Goal: Submit feedback/report problem: Leave review/rating

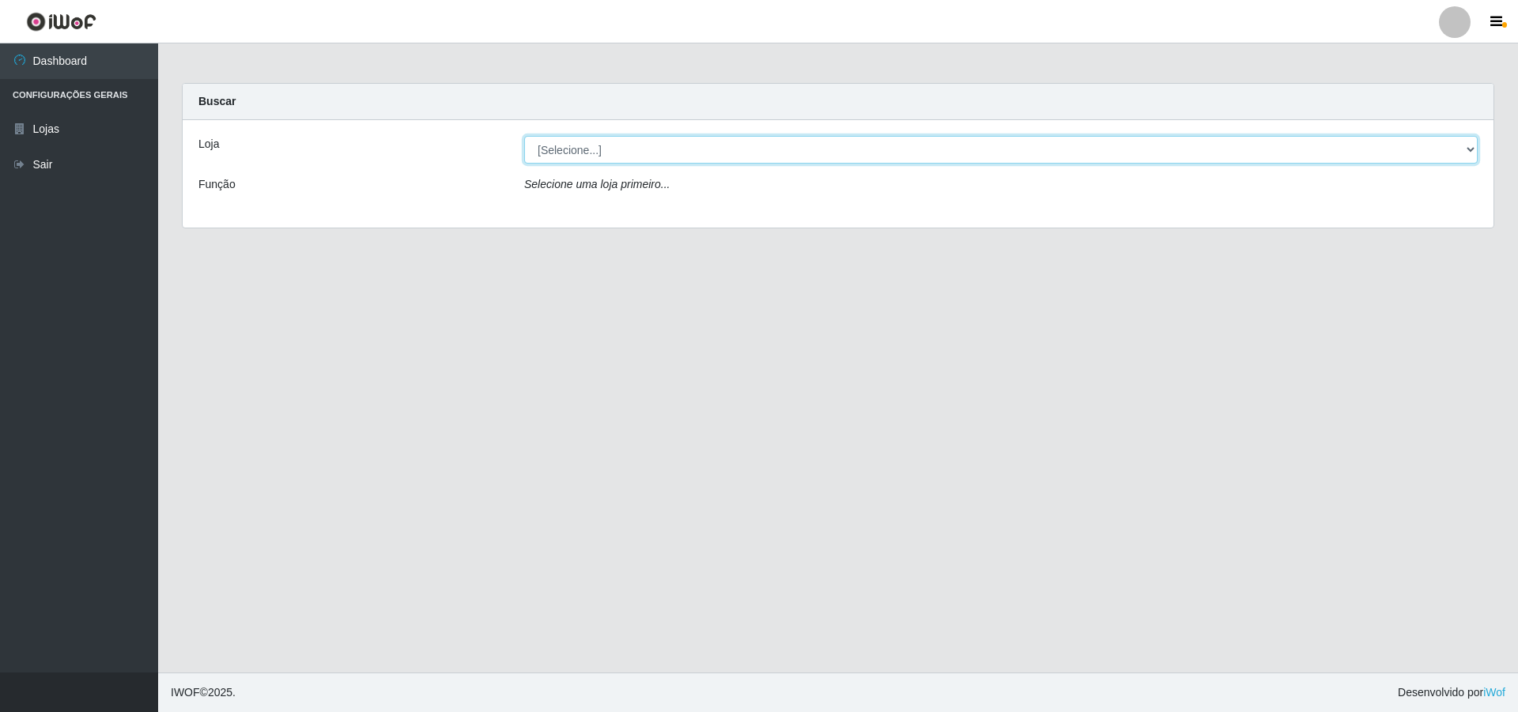
click at [607, 149] on select "[Selecione...] Atacado Vem - [STREET_ADDRESS]" at bounding box center [1000, 150] width 953 height 28
select select "449"
click at [524, 136] on select "[Selecione...] Atacado Vem - [STREET_ADDRESS]" at bounding box center [1000, 150] width 953 height 28
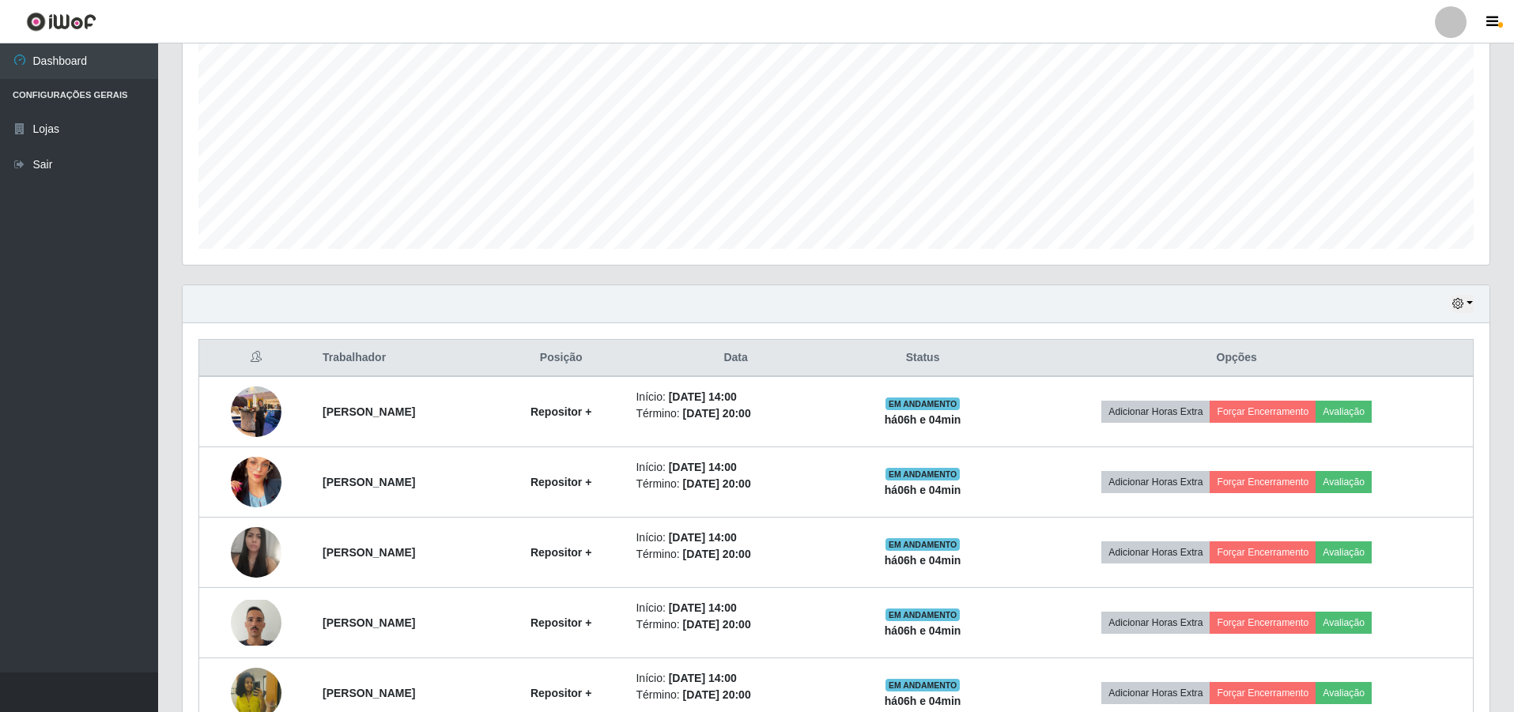
scroll to position [408, 0]
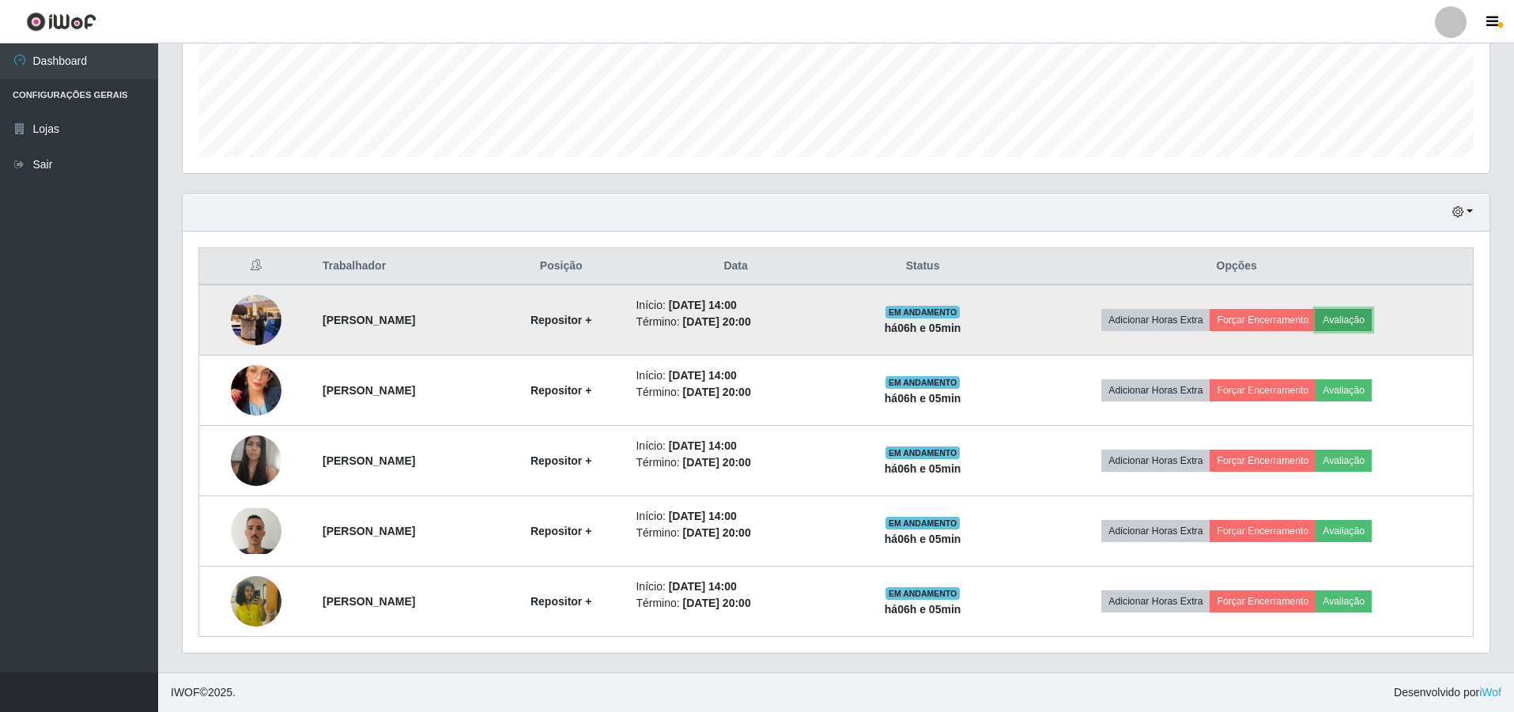
click at [1371, 313] on button "Avaliação" at bounding box center [1343, 320] width 56 height 22
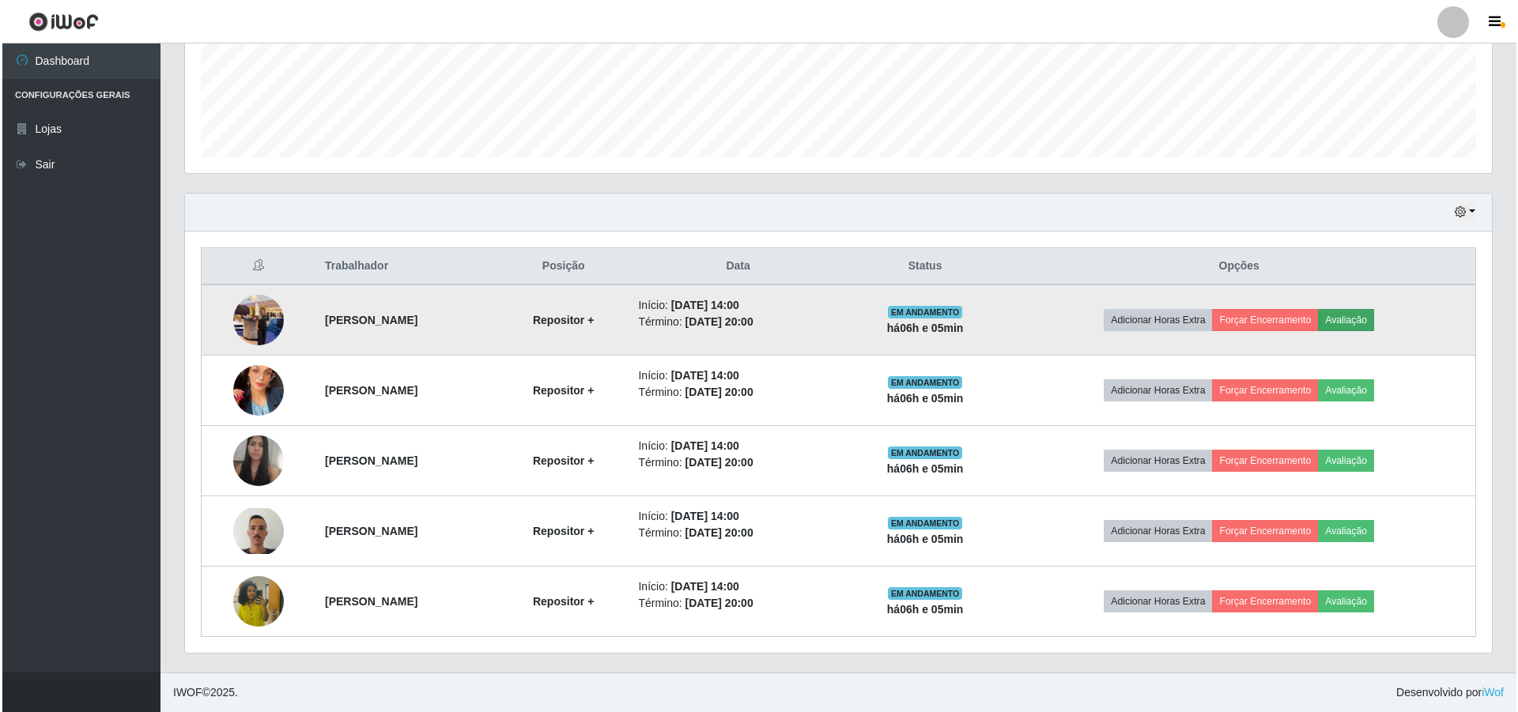
scroll to position [328, 1299]
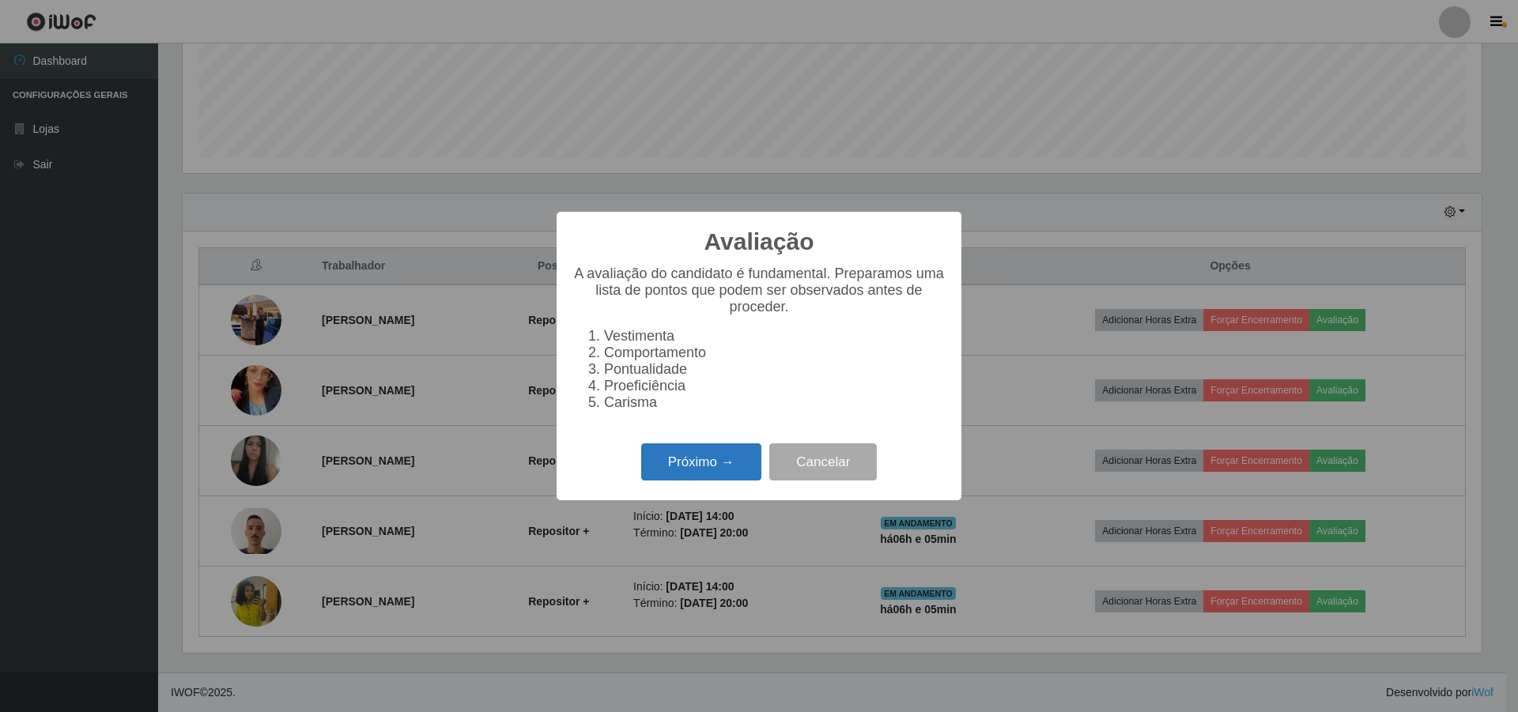
click at [710, 471] on button "Próximo →" at bounding box center [701, 461] width 120 height 37
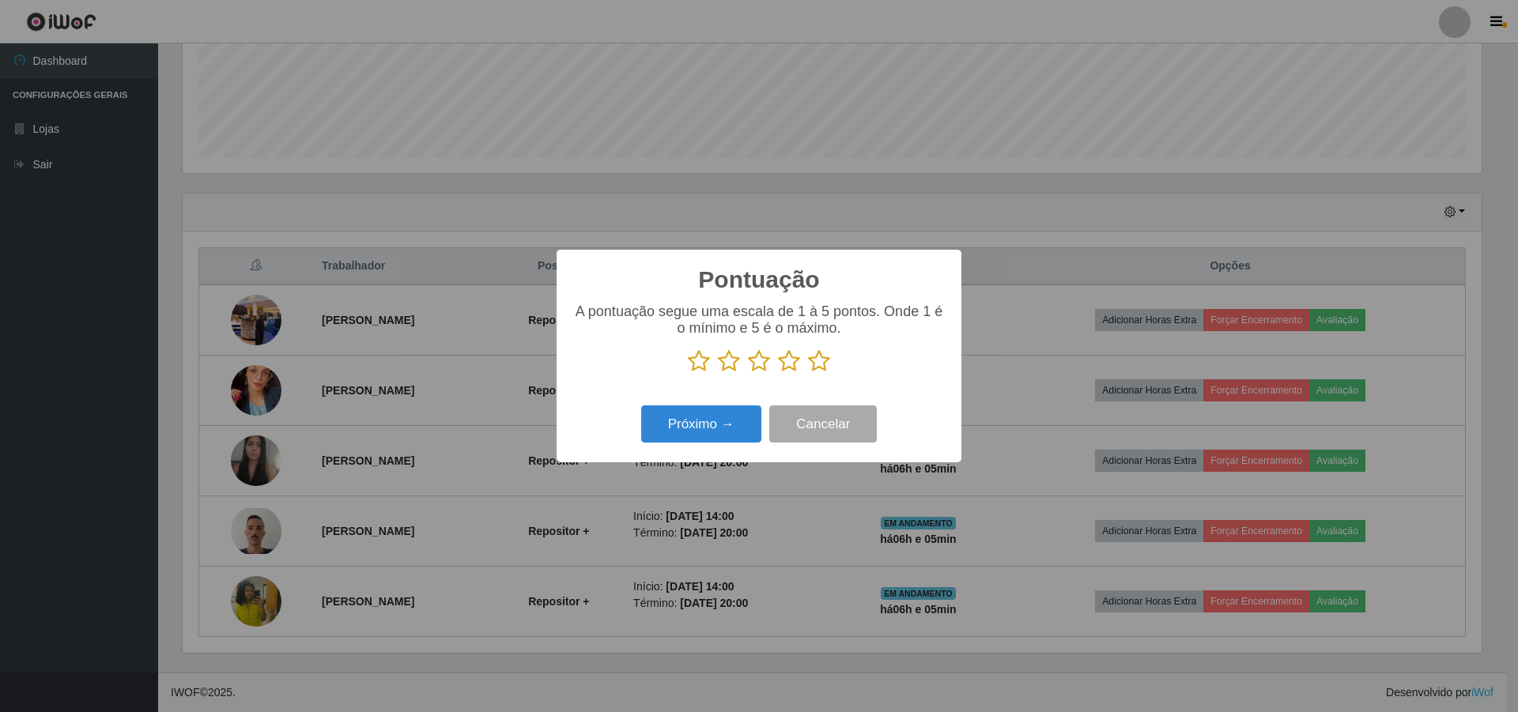
scroll to position [790165, 789194]
click at [787, 360] on icon at bounding box center [789, 361] width 22 height 24
click at [778, 373] on input "radio" at bounding box center [778, 373] width 0 height 0
click at [692, 428] on button "Próximo →" at bounding box center [701, 424] width 120 height 37
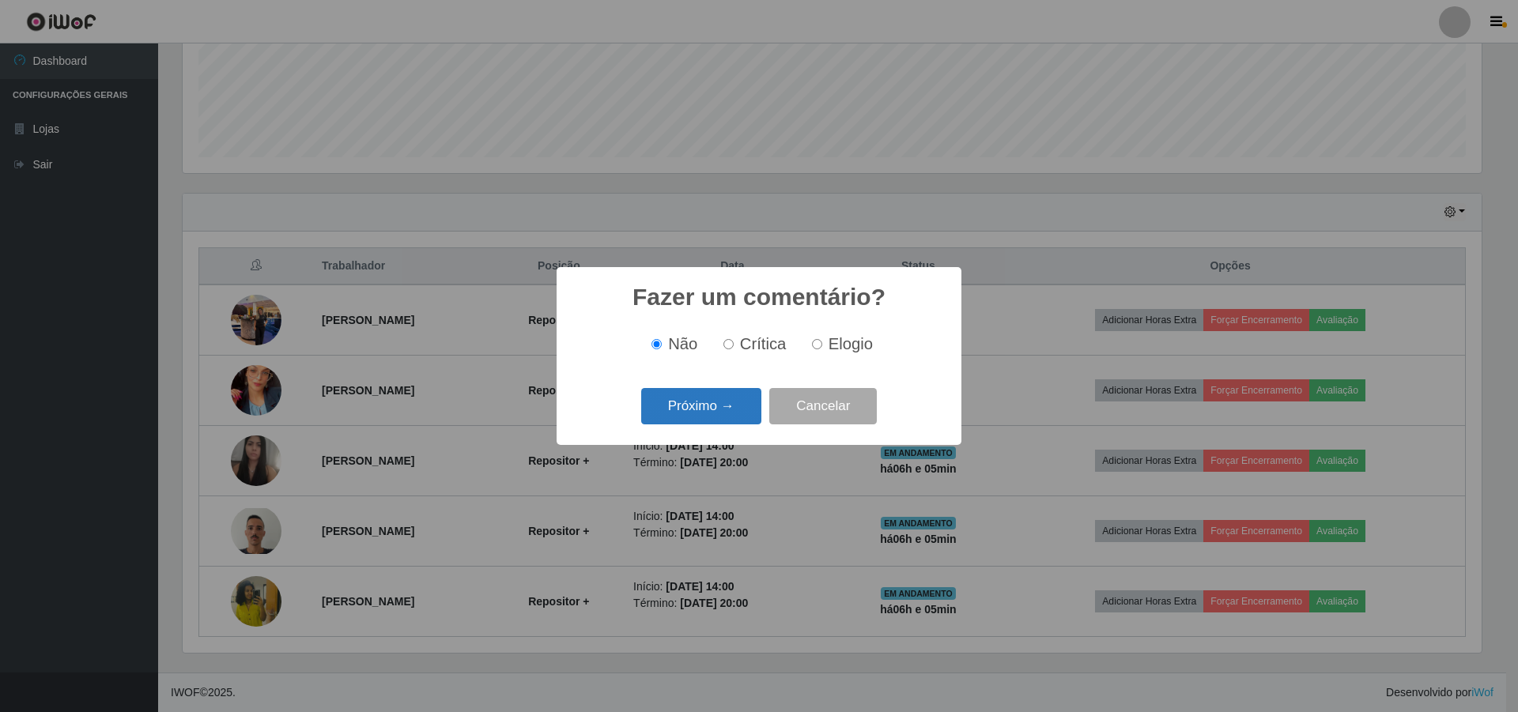
click at [698, 406] on button "Próximo →" at bounding box center [701, 406] width 120 height 37
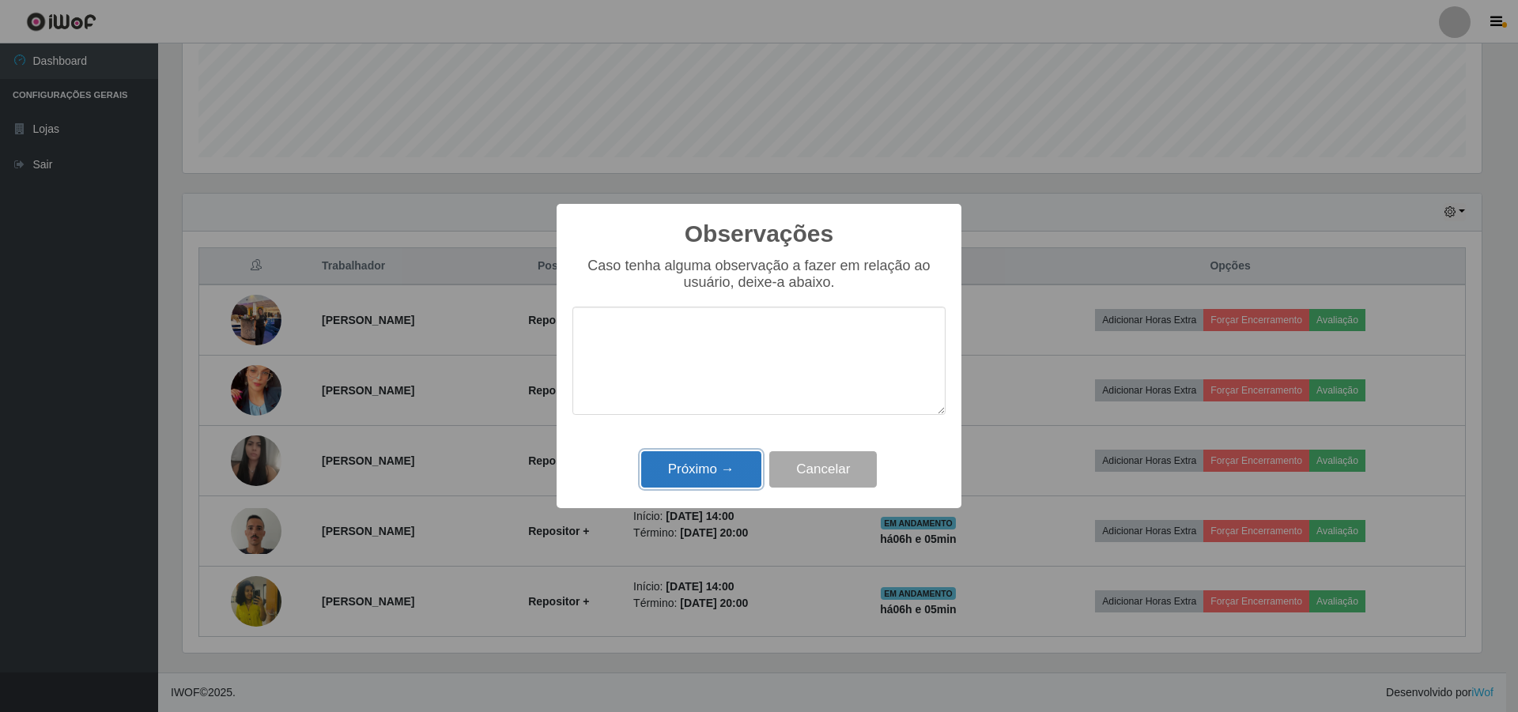
click at [696, 461] on button "Próximo →" at bounding box center [701, 469] width 120 height 37
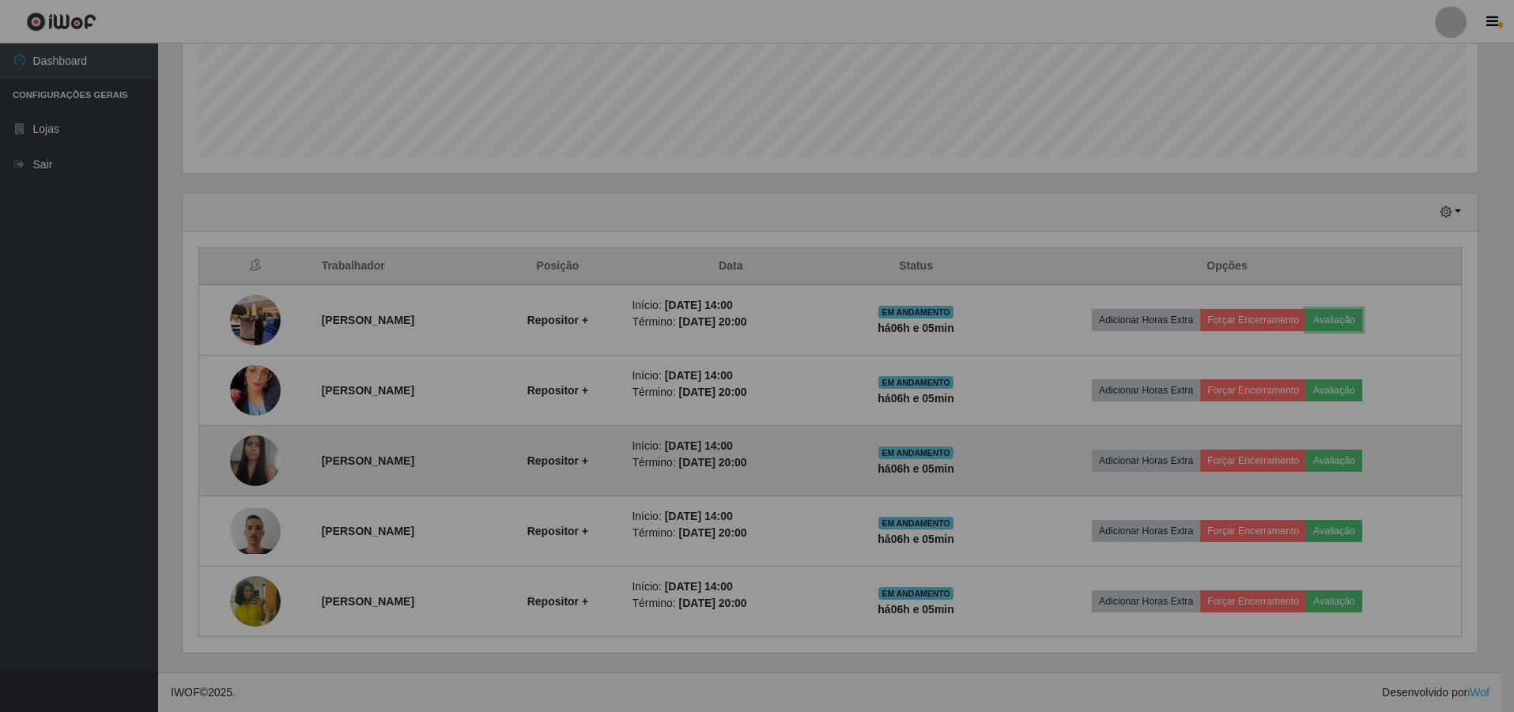
scroll to position [328, 1307]
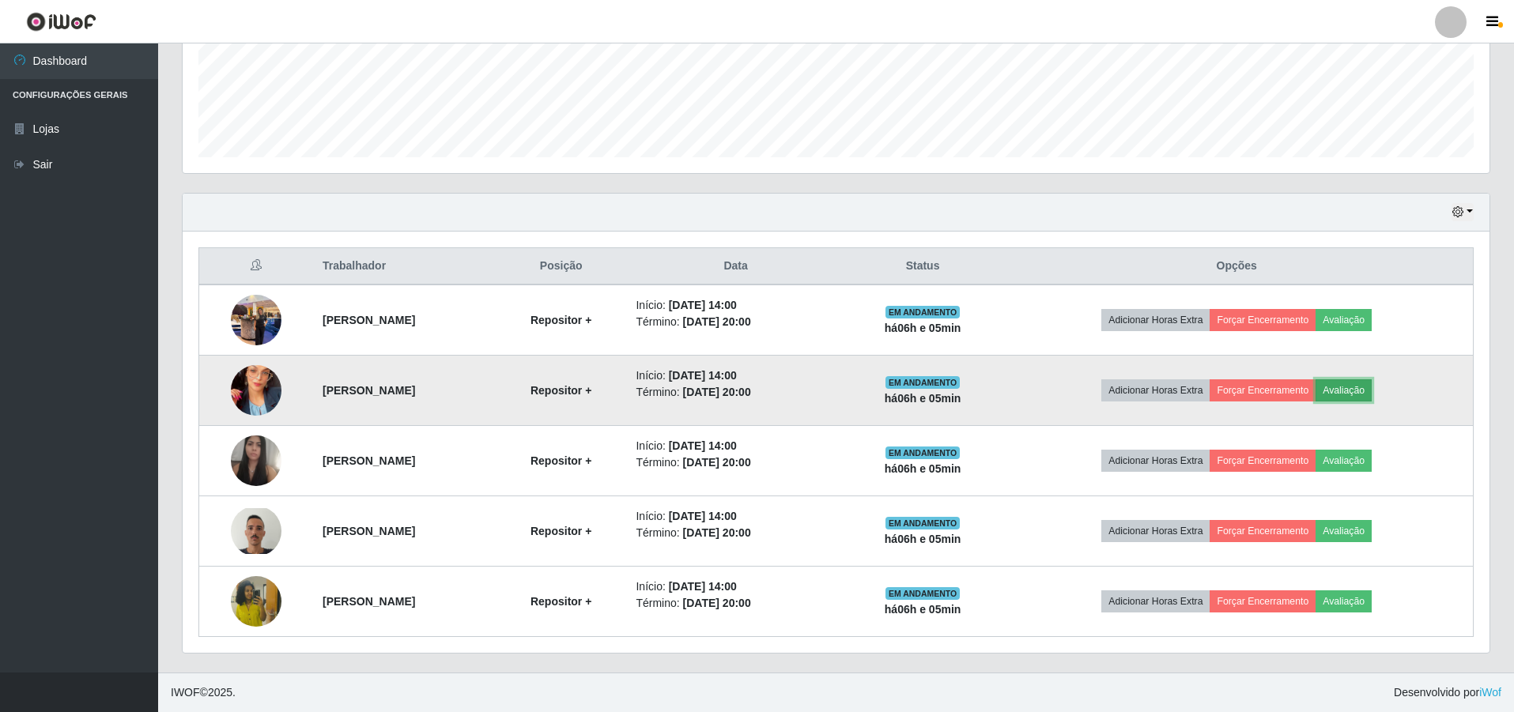
click at [1368, 389] on button "Avaliação" at bounding box center [1343, 390] width 56 height 22
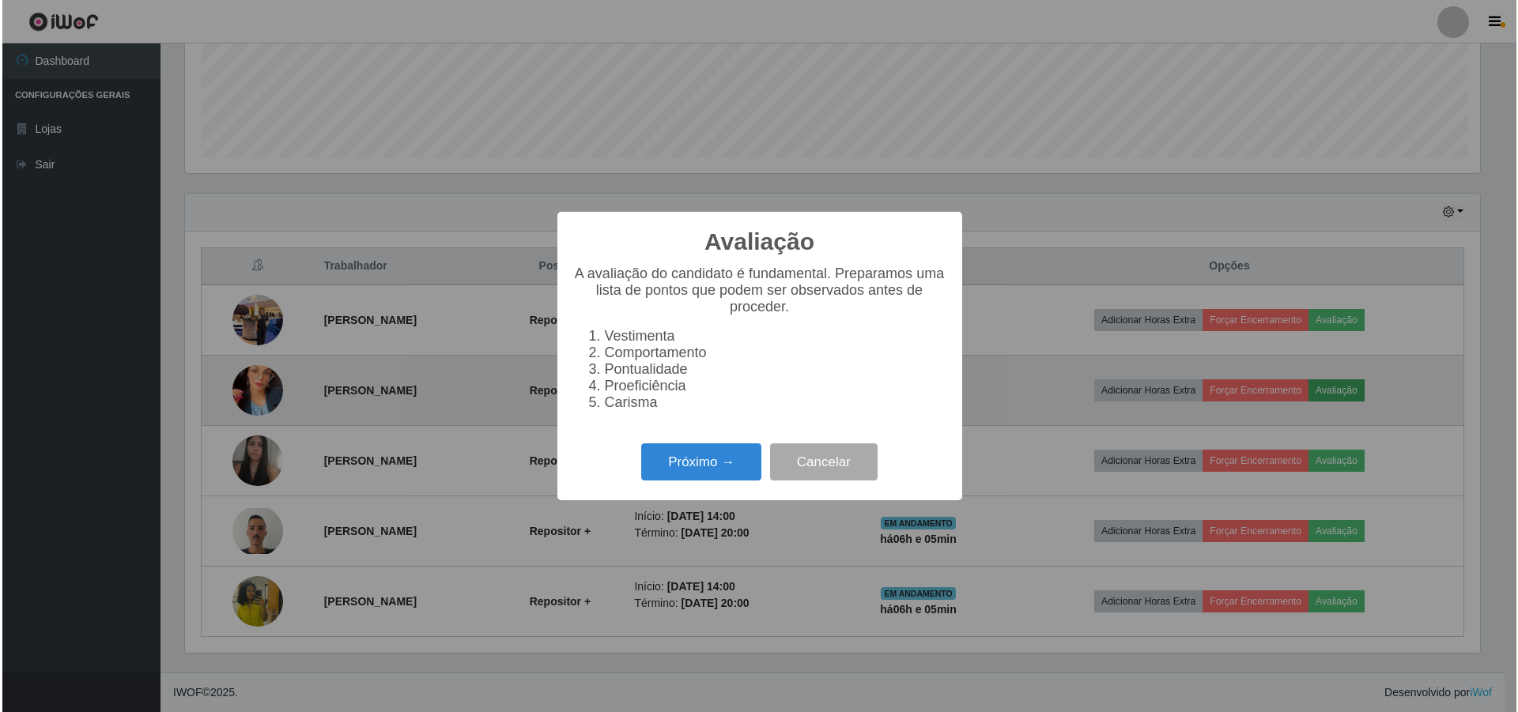
scroll to position [328, 1299]
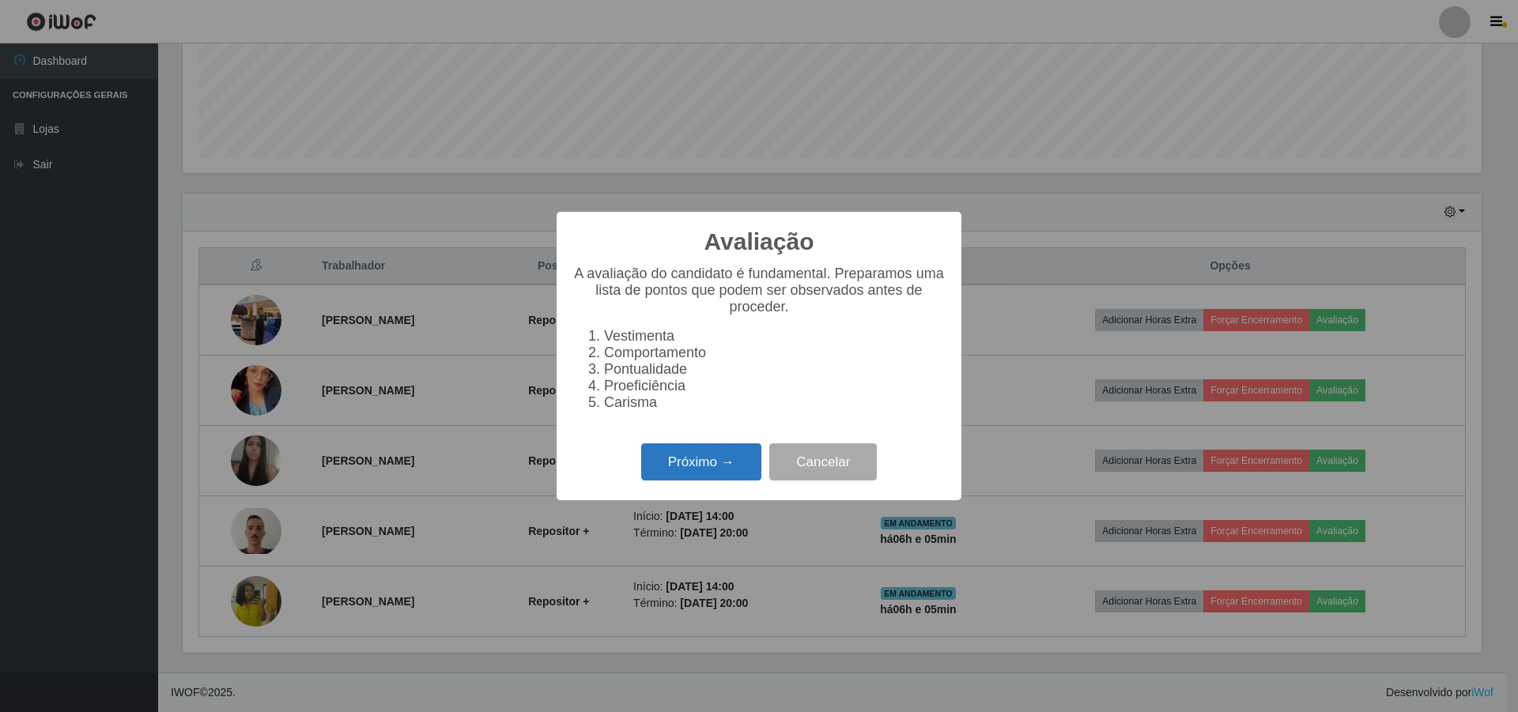
click at [685, 466] on button "Próximo →" at bounding box center [701, 461] width 120 height 37
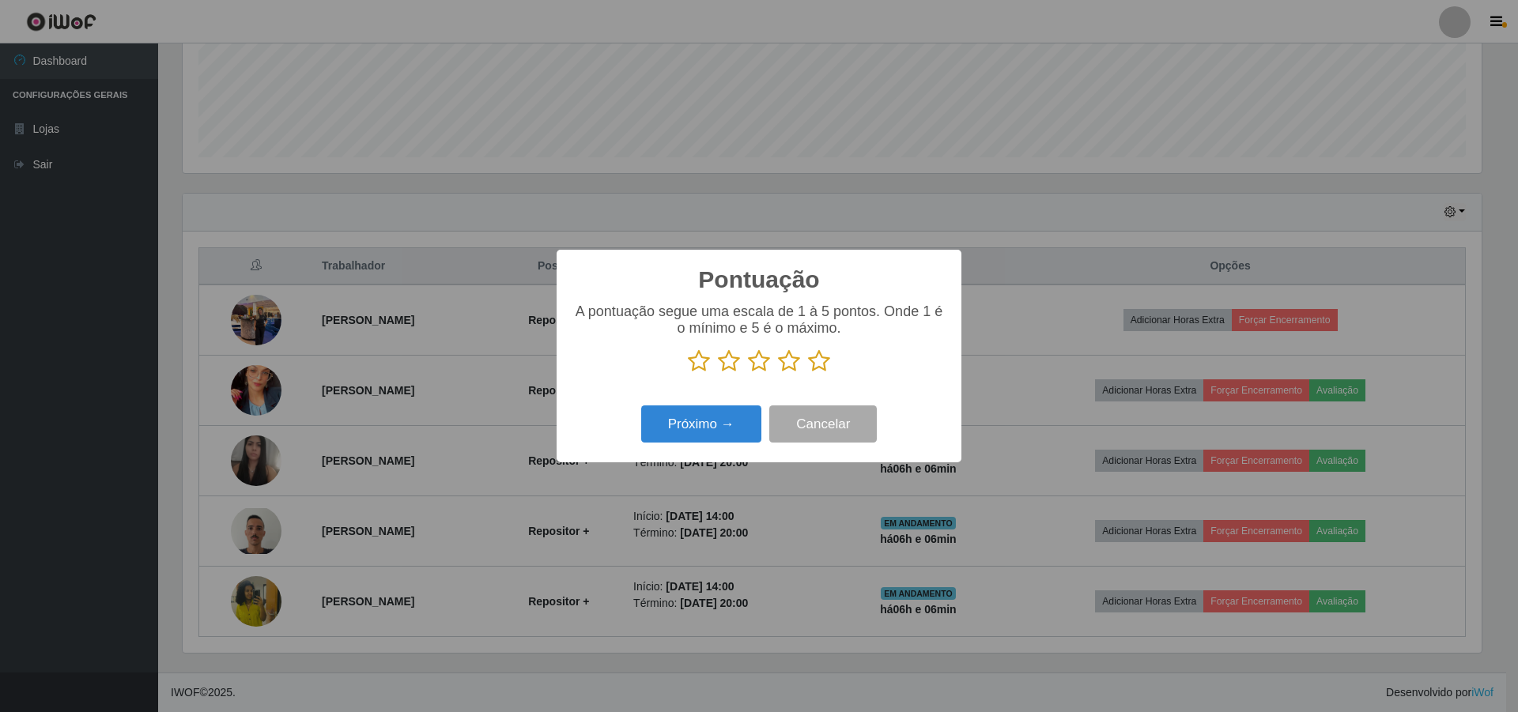
click at [783, 367] on icon at bounding box center [789, 361] width 22 height 24
click at [778, 373] on input "radio" at bounding box center [778, 373] width 0 height 0
click at [704, 428] on button "Próximo →" at bounding box center [701, 424] width 120 height 37
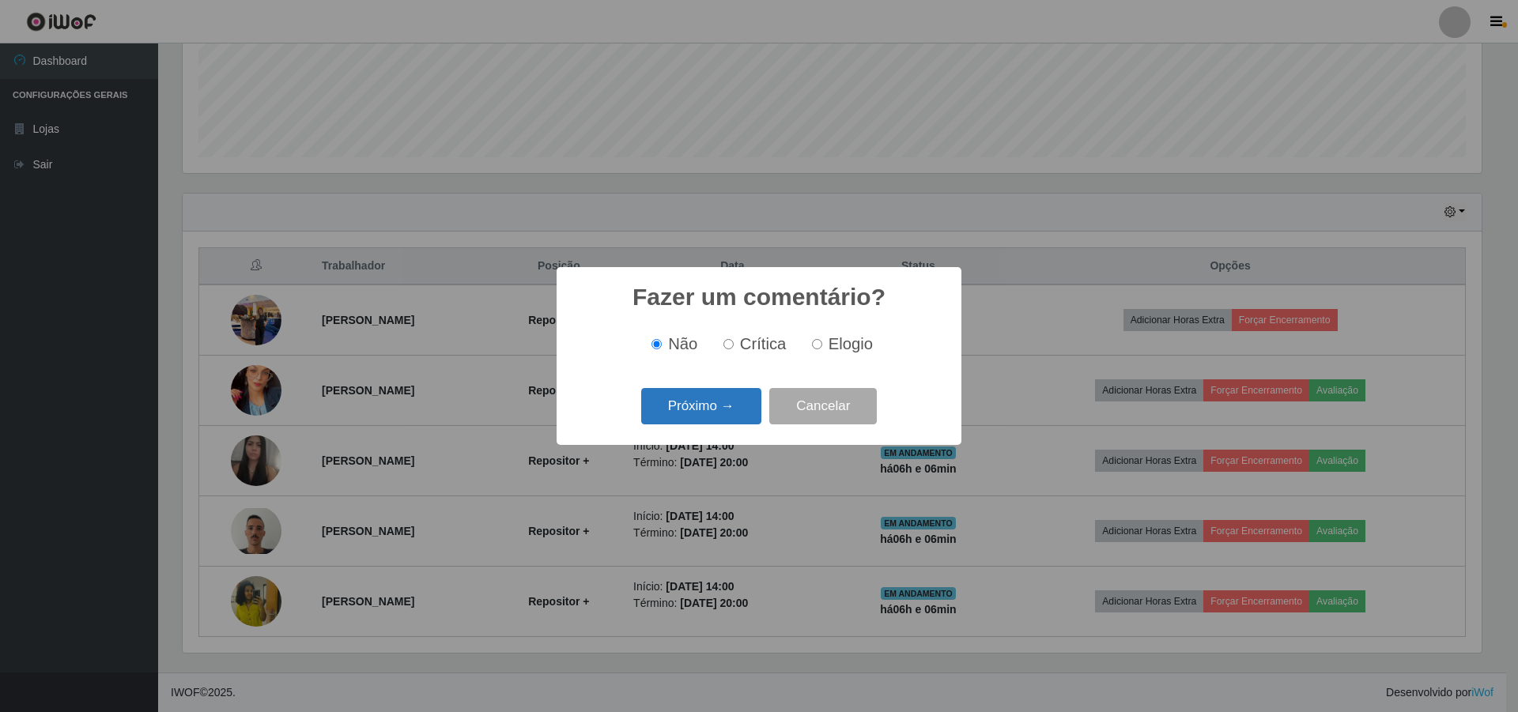
click at [706, 409] on button "Próximo →" at bounding box center [701, 406] width 120 height 37
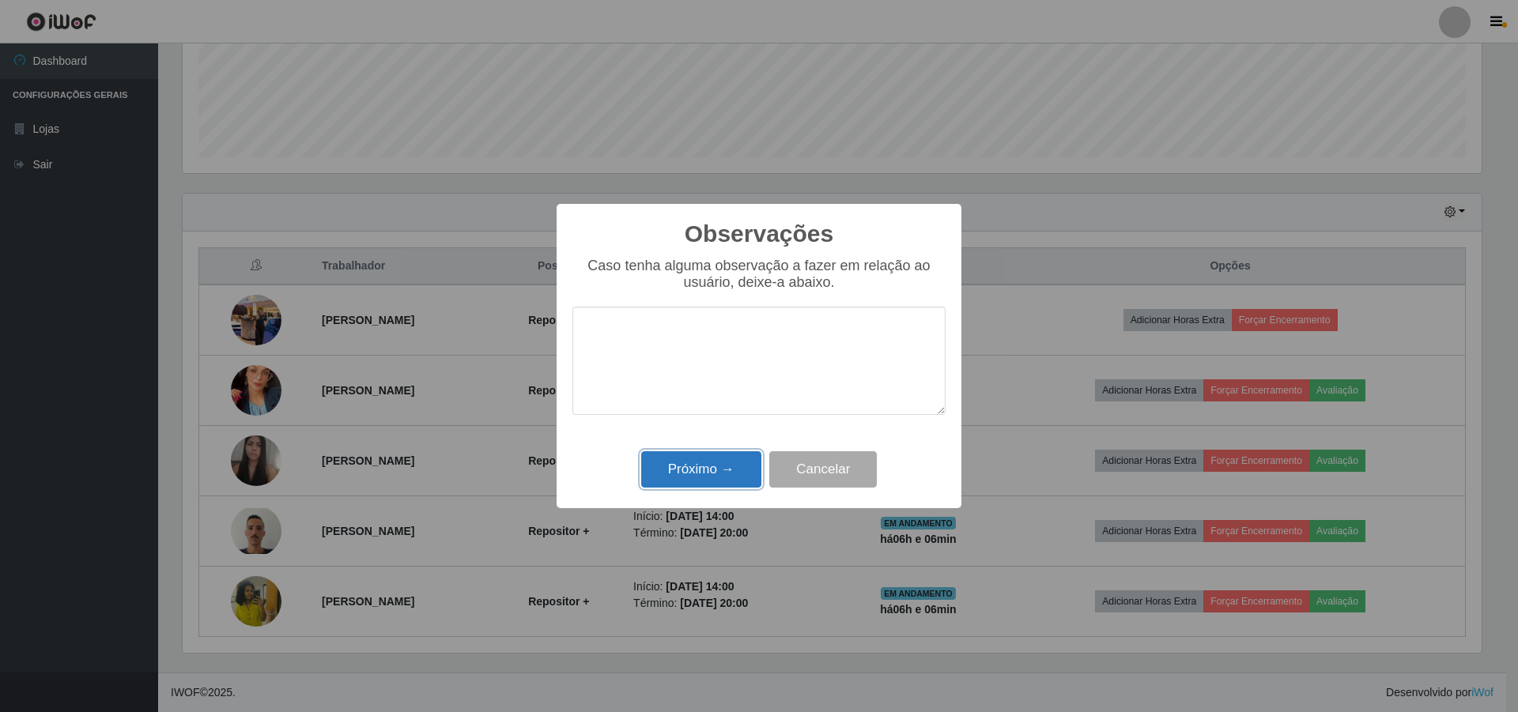
click at [681, 473] on button "Próximo →" at bounding box center [701, 469] width 120 height 37
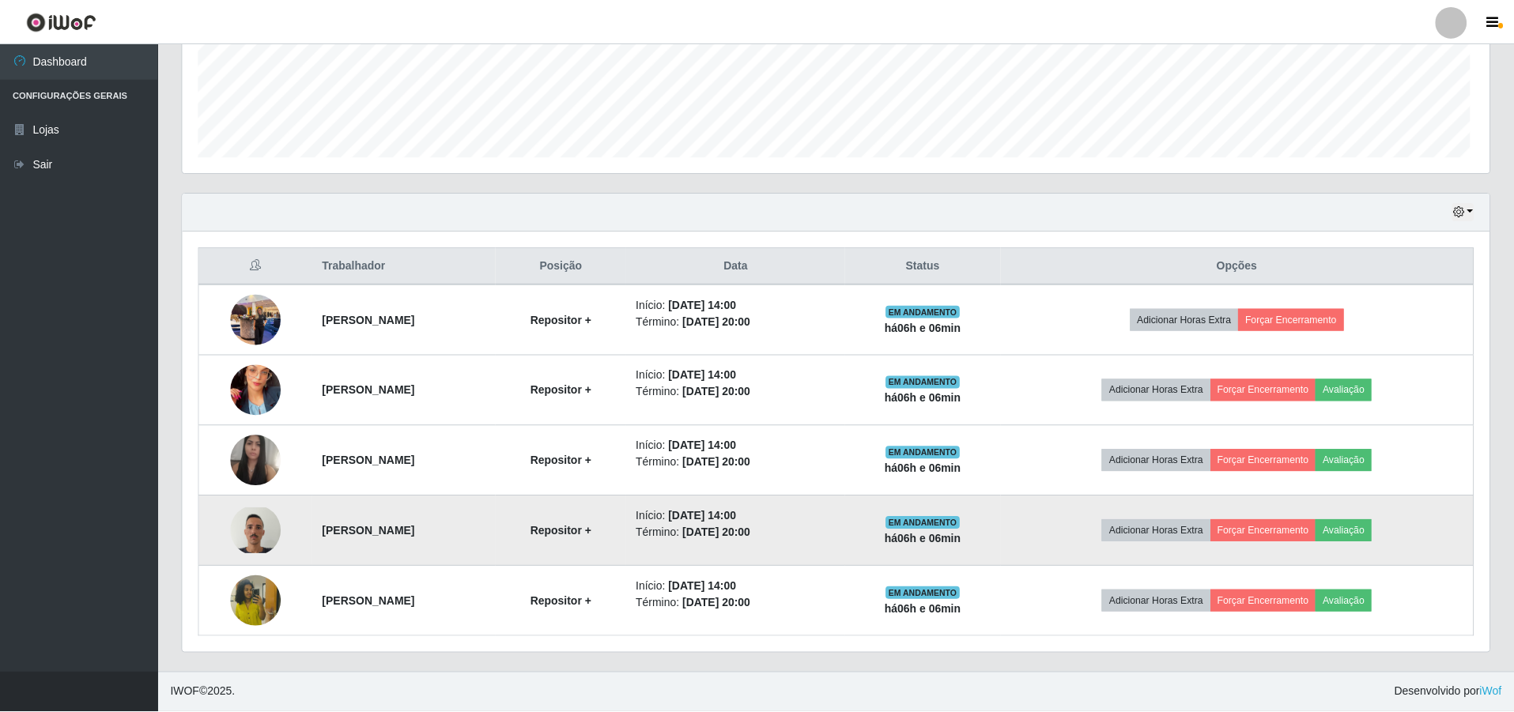
scroll to position [328, 1307]
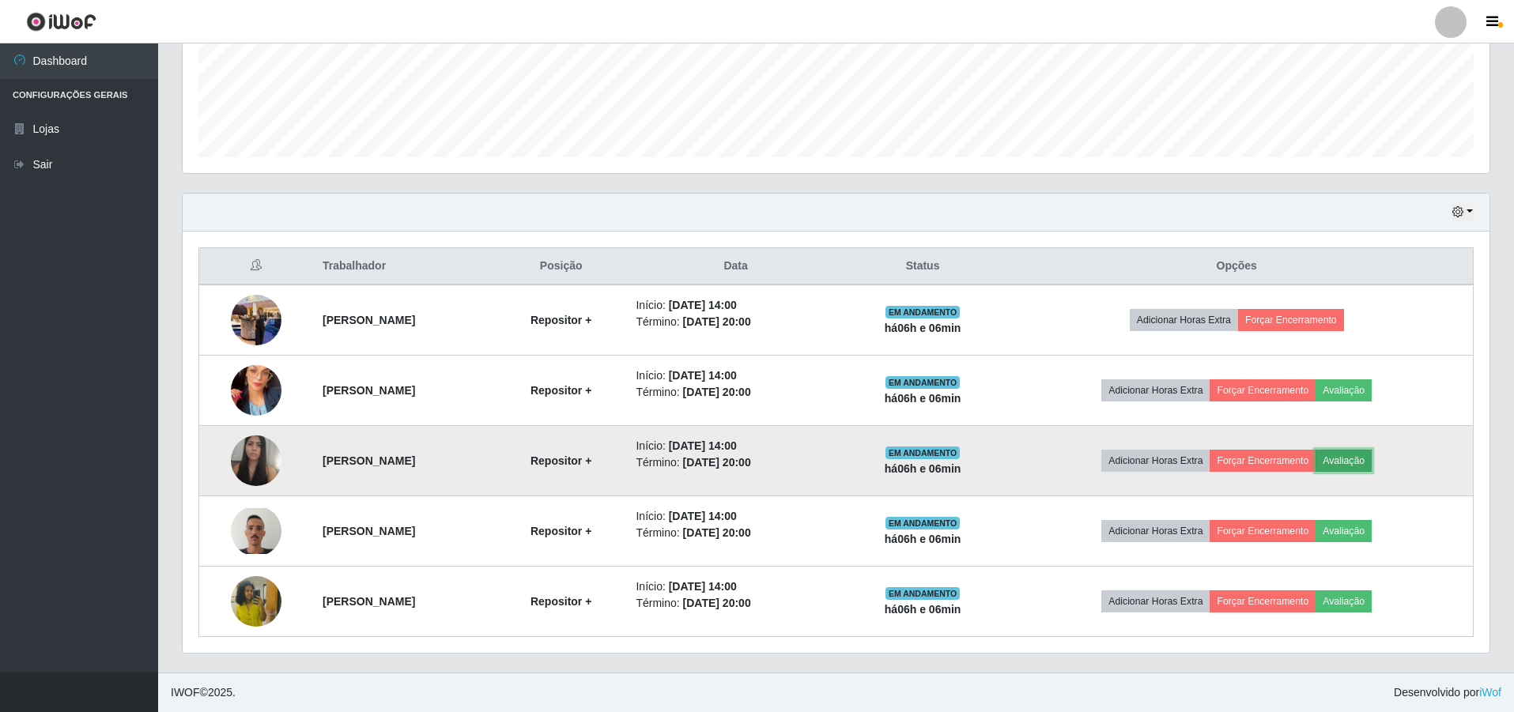
click at [1372, 464] on button "Avaliação" at bounding box center [1343, 461] width 56 height 22
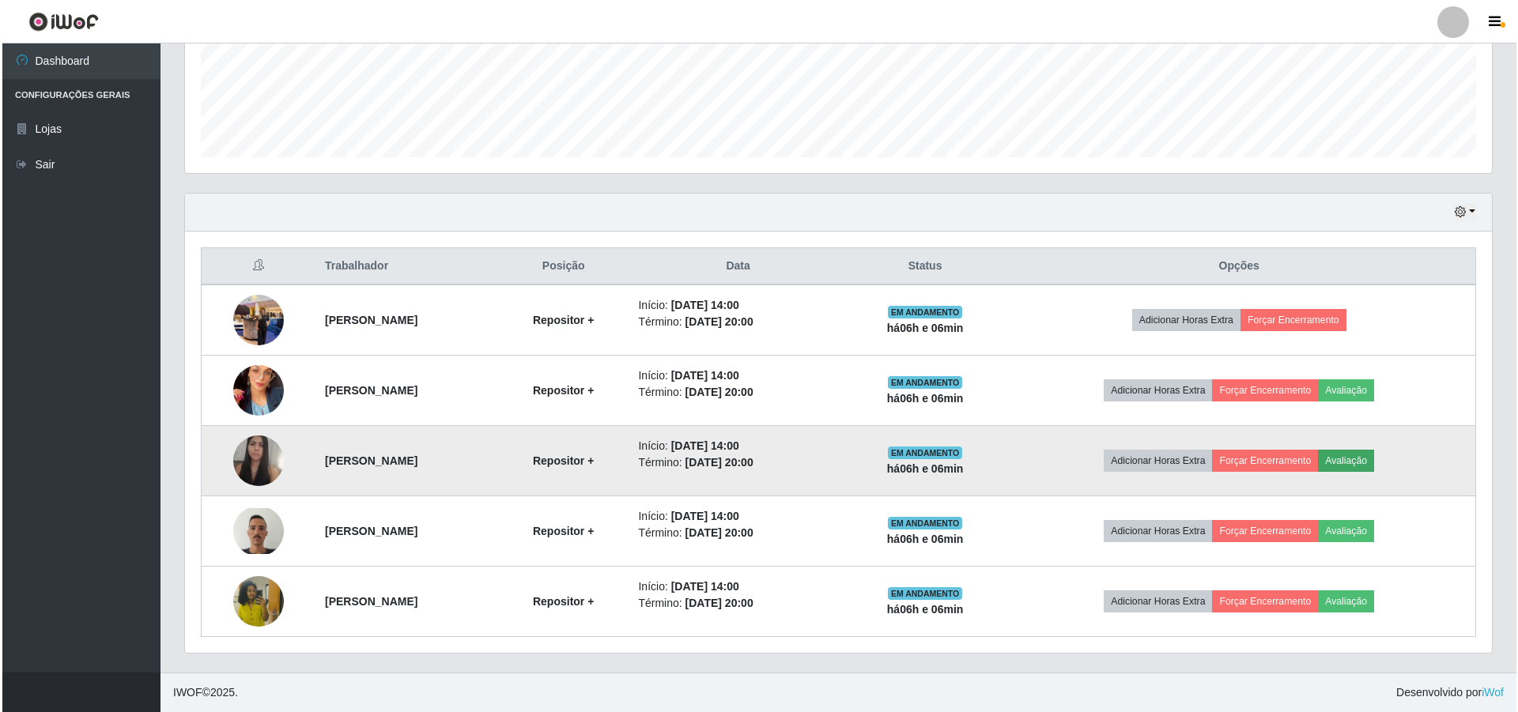
scroll to position [328, 1299]
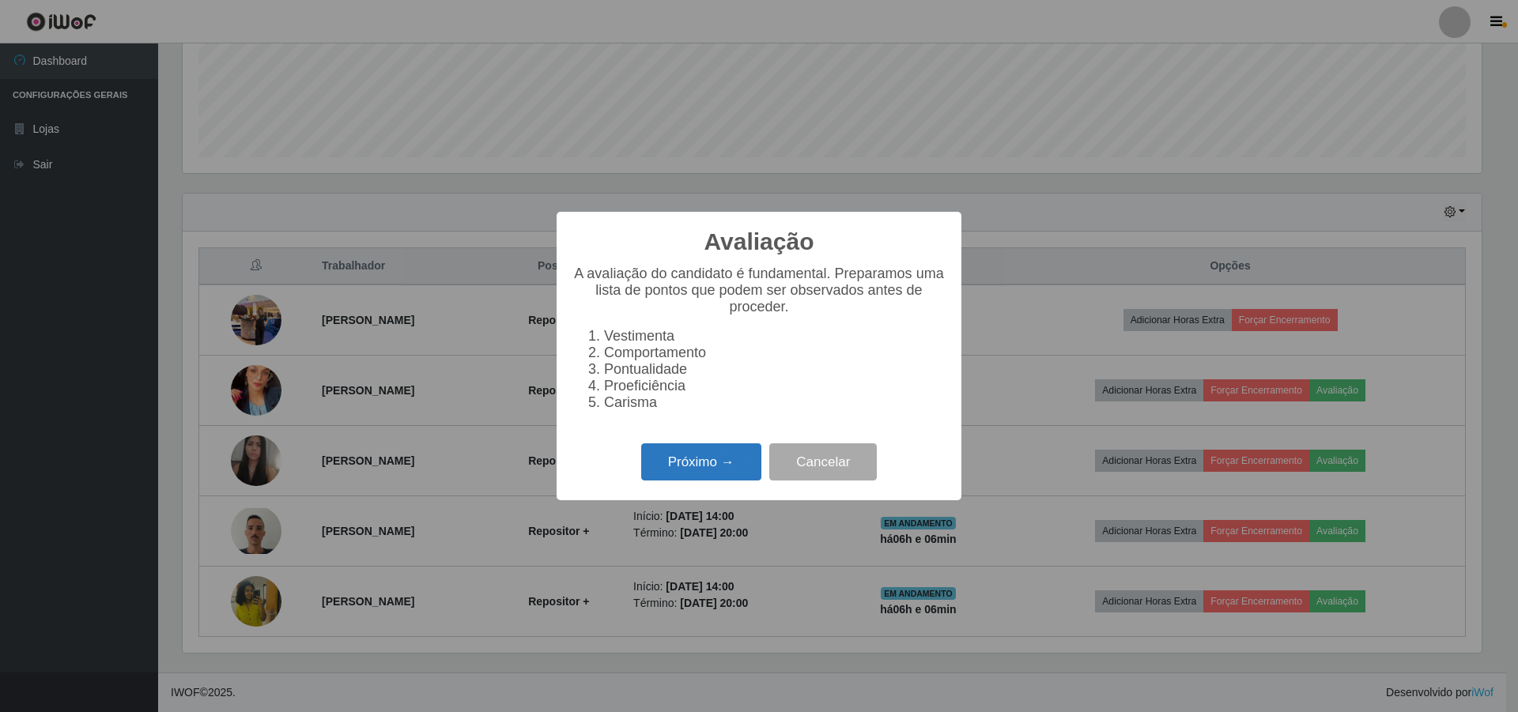
click at [694, 471] on button "Próximo →" at bounding box center [701, 461] width 120 height 37
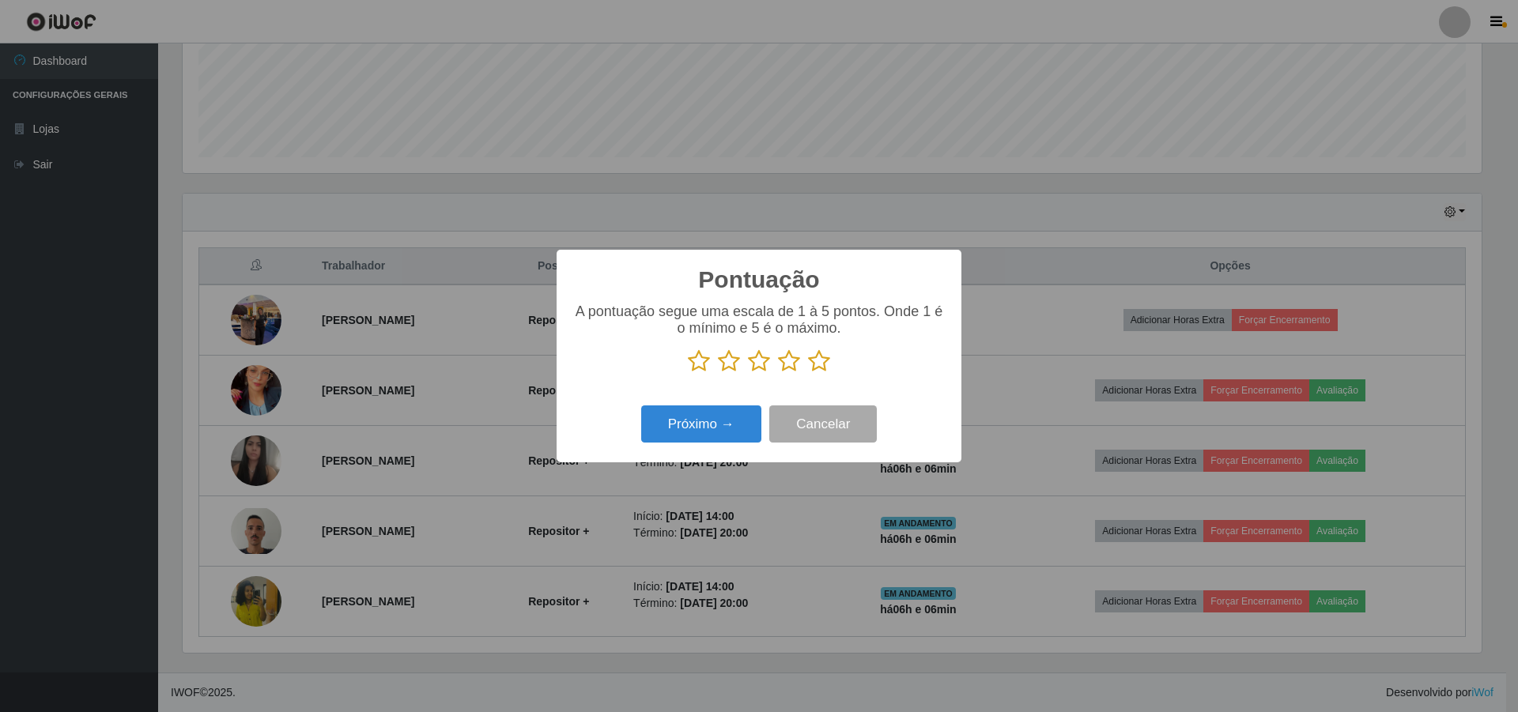
scroll to position [790165, 789194]
click at [785, 368] on icon at bounding box center [789, 361] width 22 height 24
click at [778, 373] on input "radio" at bounding box center [778, 373] width 0 height 0
click at [679, 422] on button "Próximo →" at bounding box center [701, 424] width 120 height 37
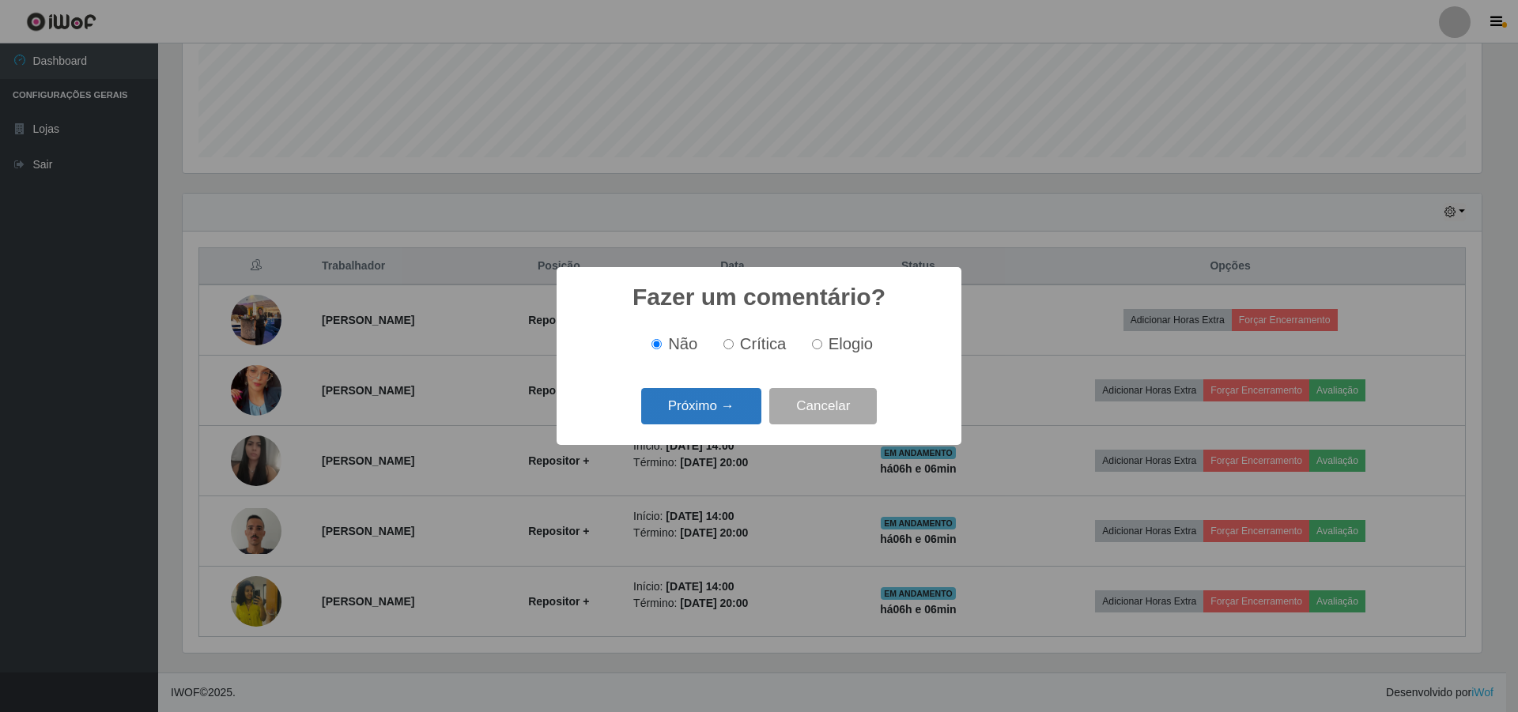
click at [692, 407] on button "Próximo →" at bounding box center [701, 406] width 120 height 37
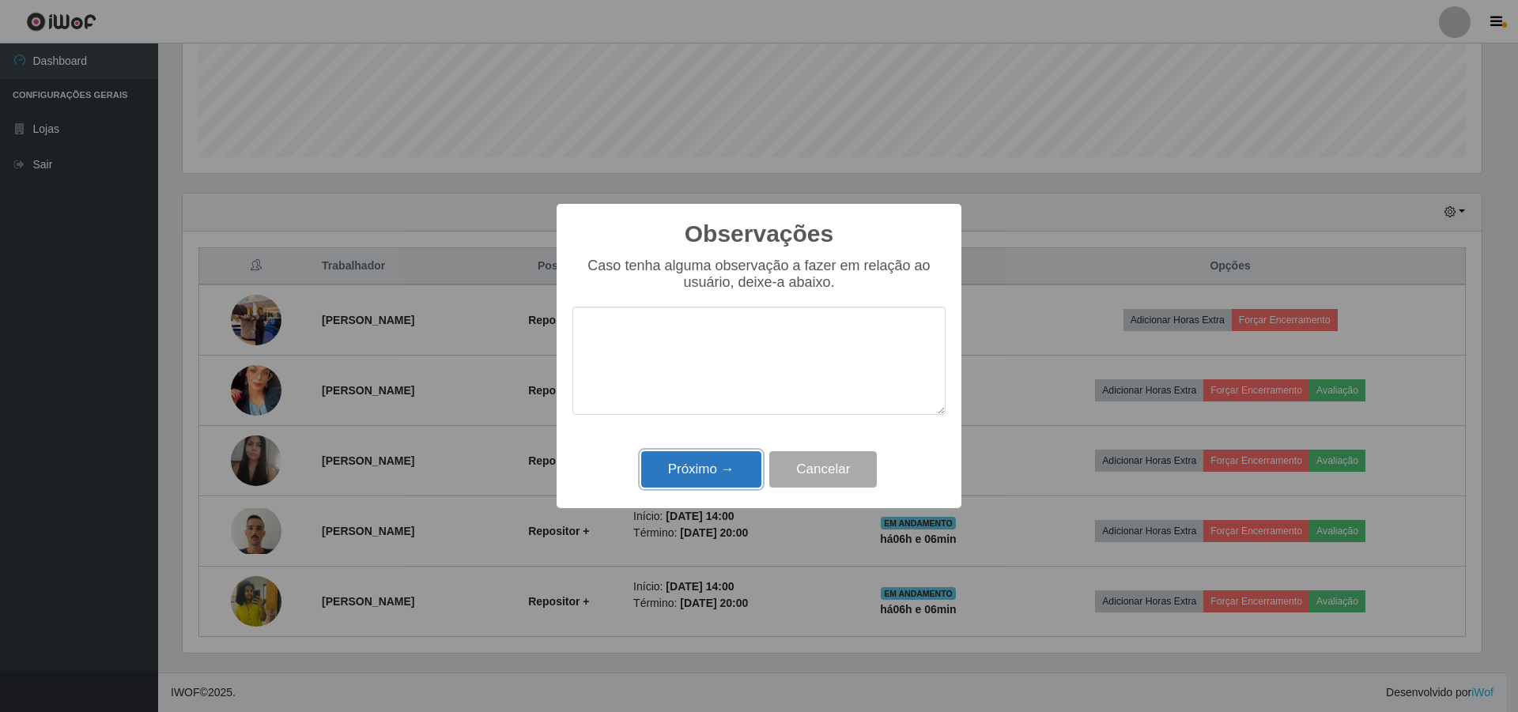
click at [709, 468] on button "Próximo →" at bounding box center [701, 469] width 120 height 37
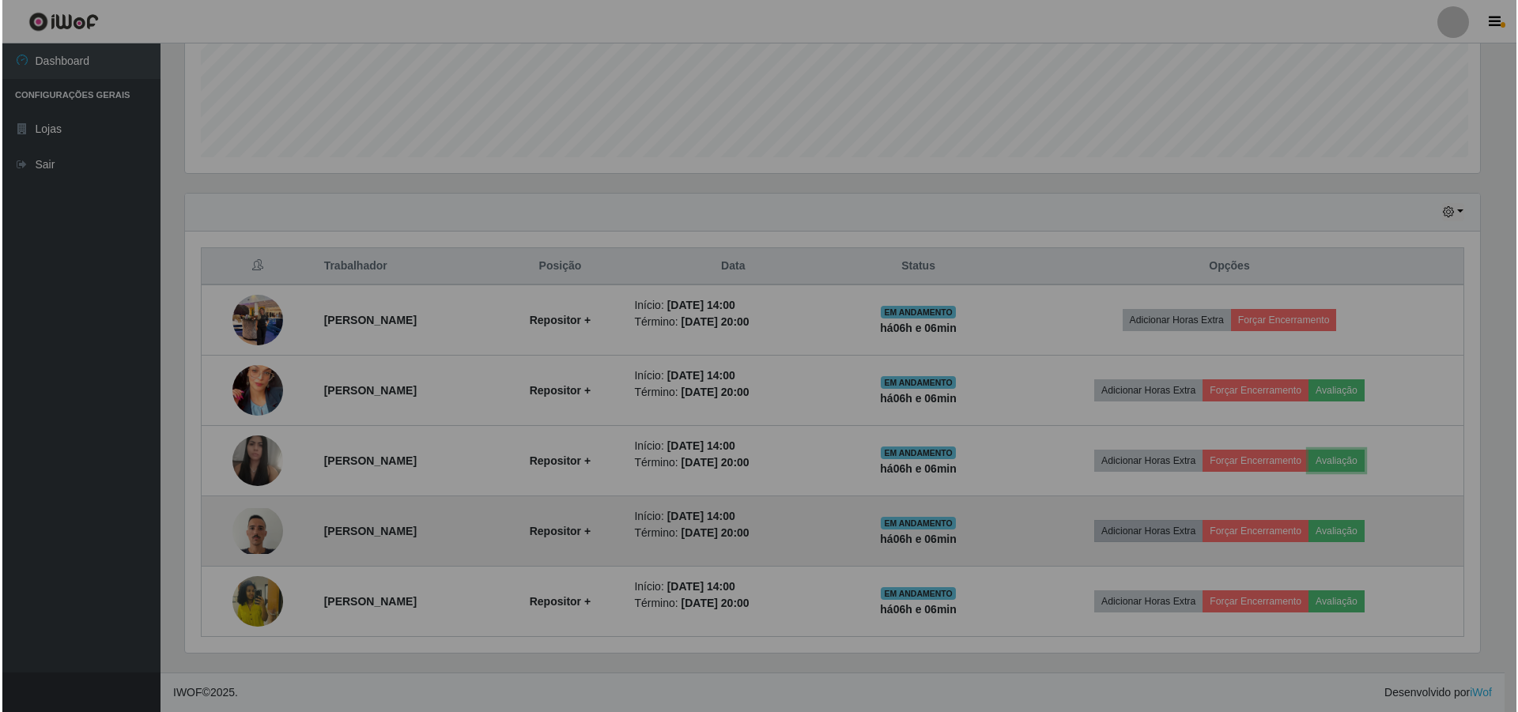
scroll to position [328, 1307]
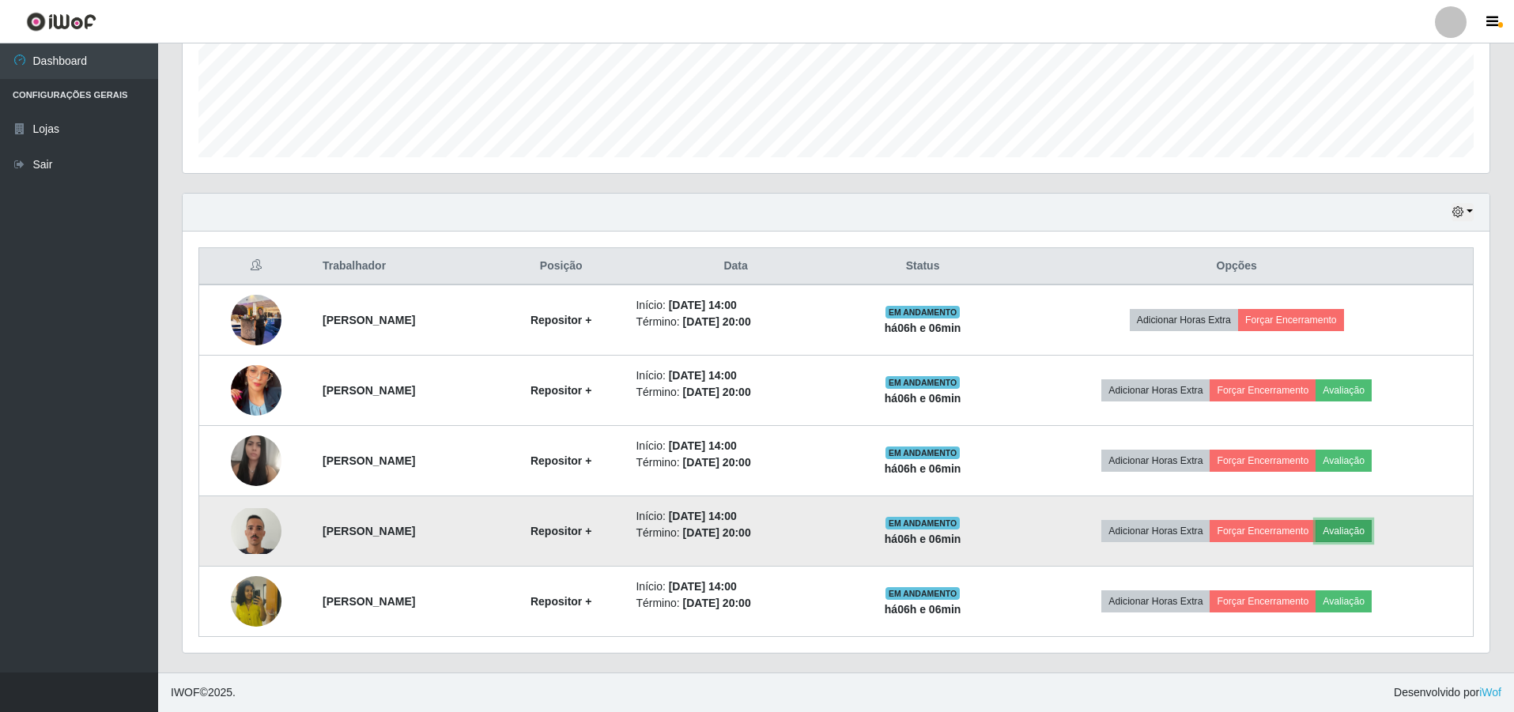
click at [1350, 529] on button "Avaliação" at bounding box center [1343, 531] width 56 height 22
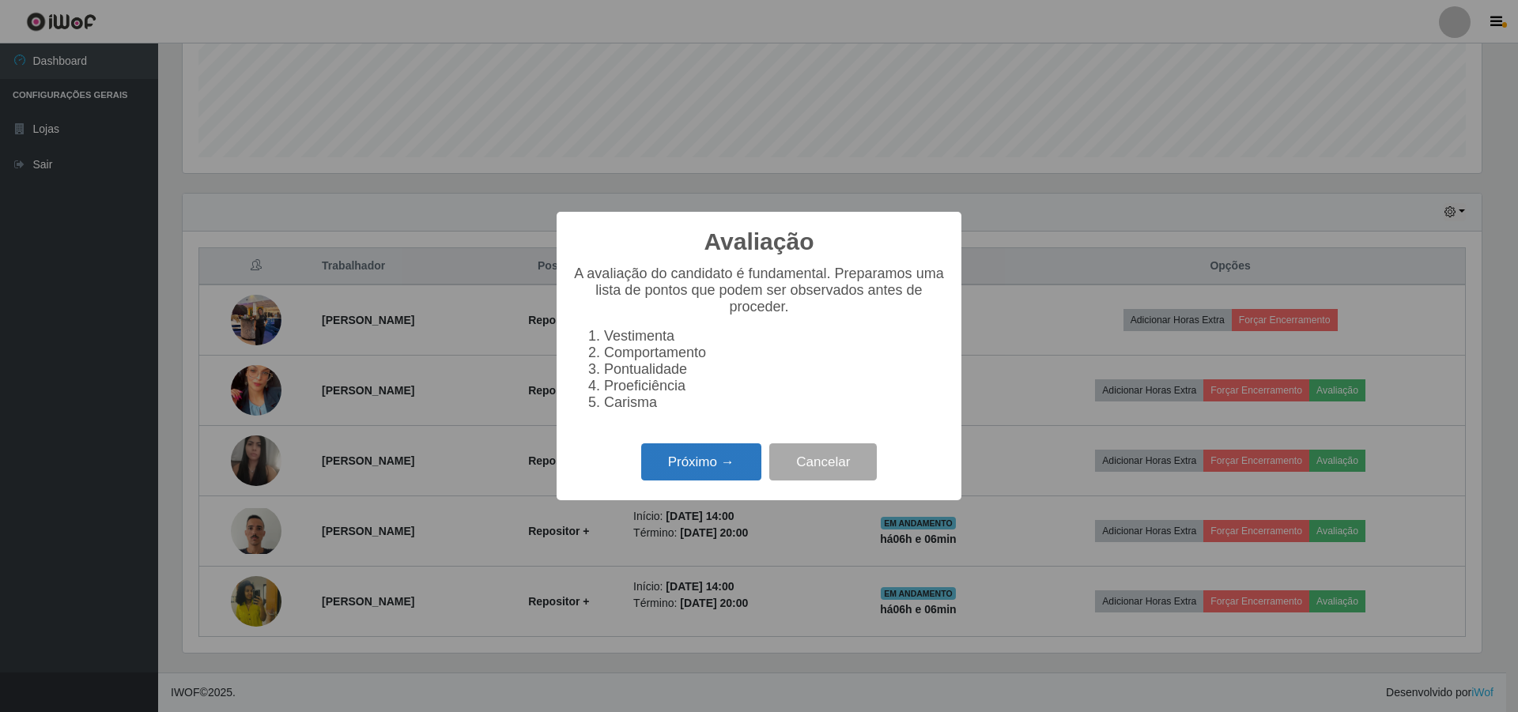
click at [702, 459] on button "Próximo →" at bounding box center [701, 461] width 120 height 37
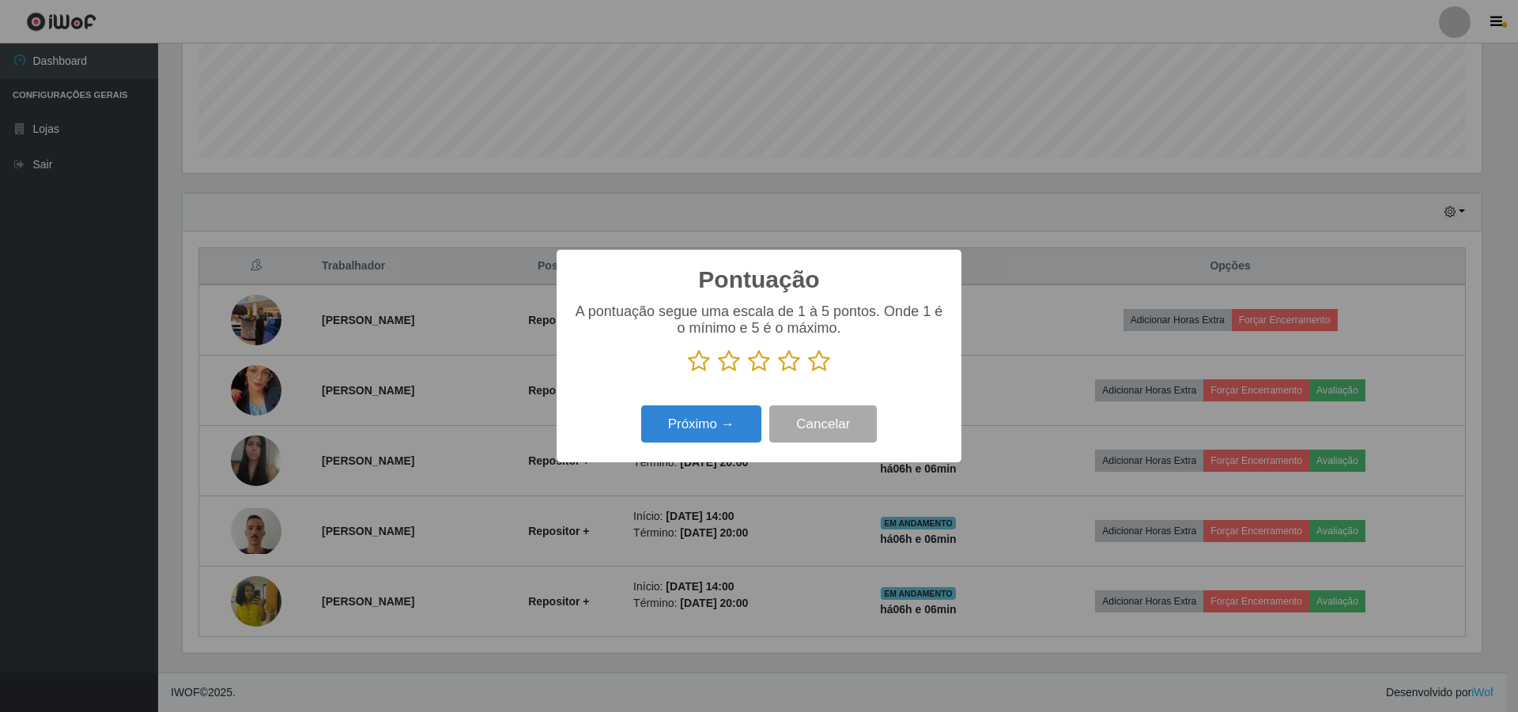
click at [787, 364] on icon at bounding box center [789, 361] width 22 height 24
click at [778, 373] on input "radio" at bounding box center [778, 373] width 0 height 0
click at [688, 437] on button "Próximo →" at bounding box center [701, 424] width 120 height 37
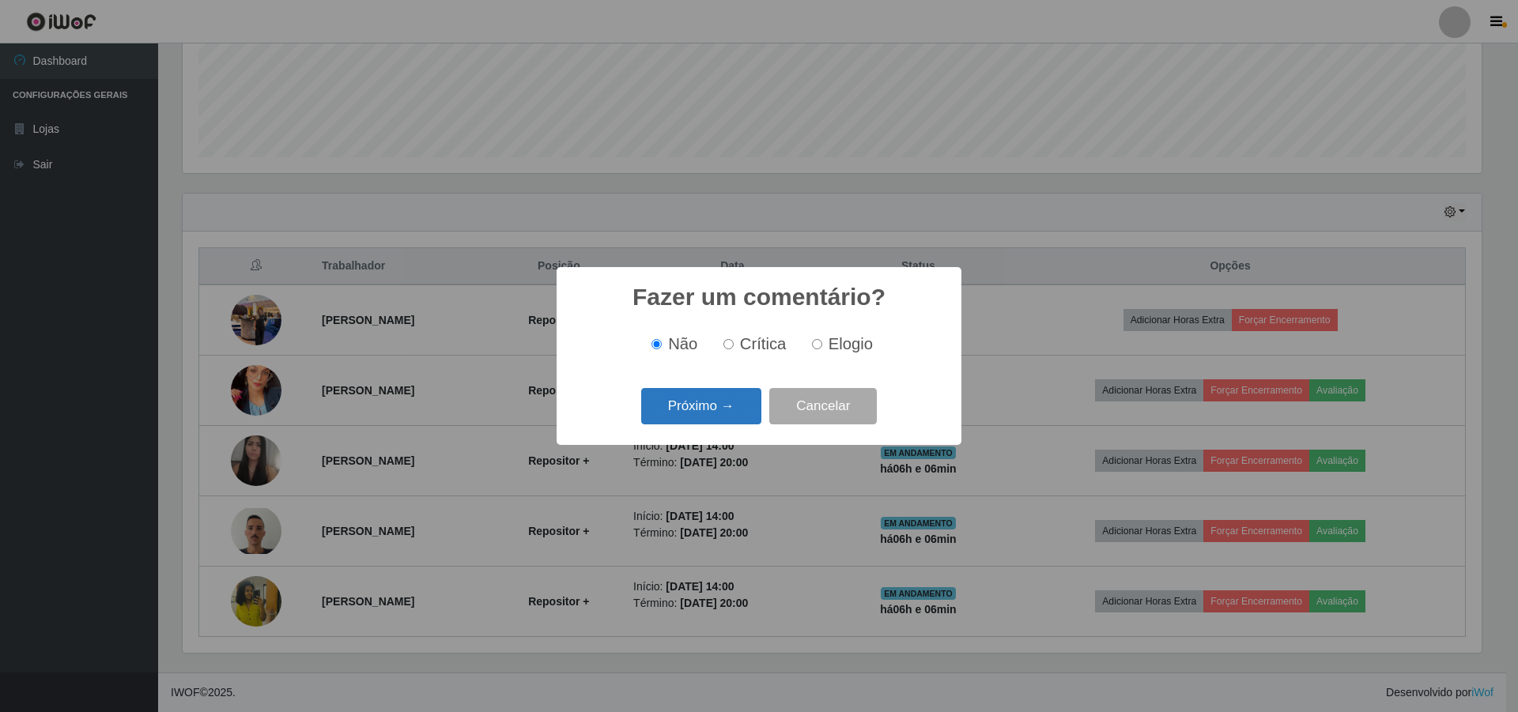
click at [701, 407] on button "Próximo →" at bounding box center [701, 406] width 120 height 37
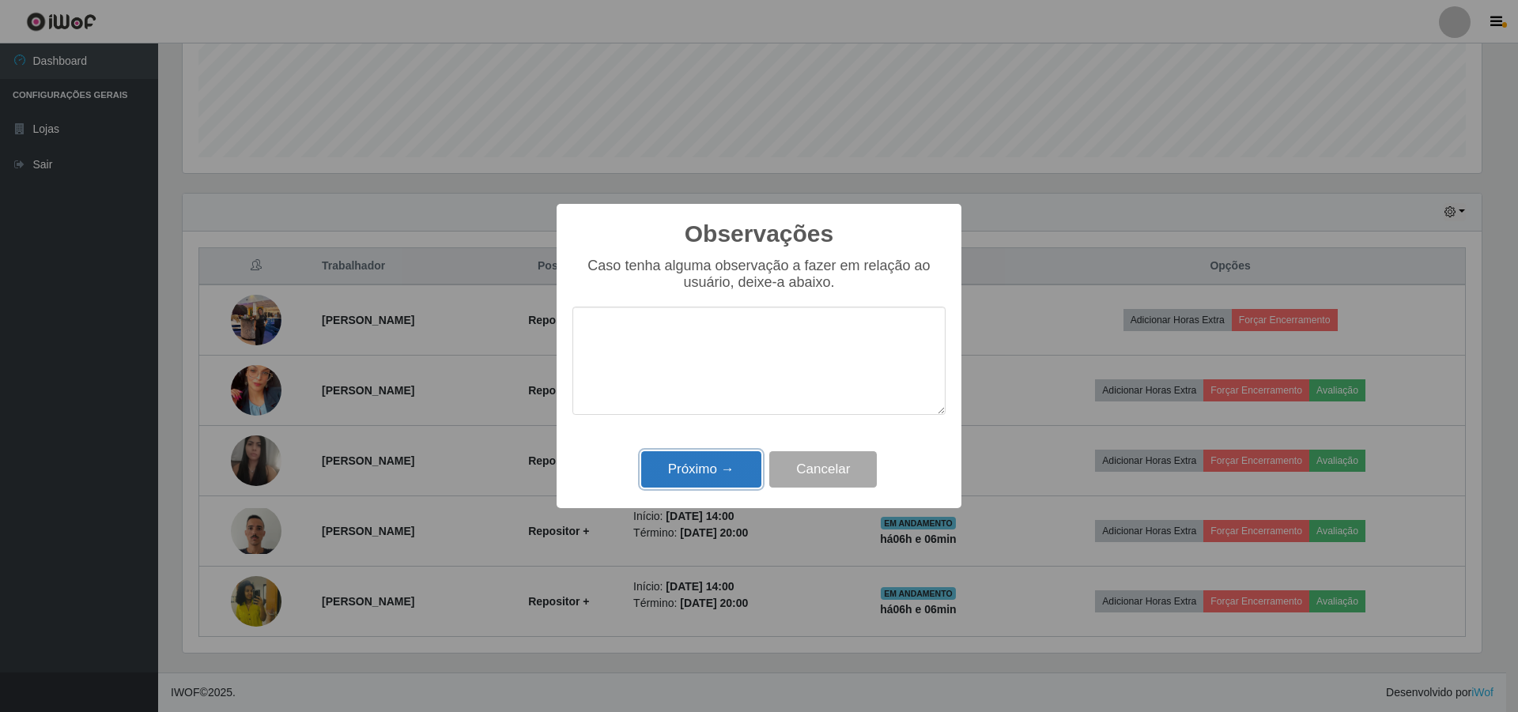
click at [677, 477] on button "Próximo →" at bounding box center [701, 469] width 120 height 37
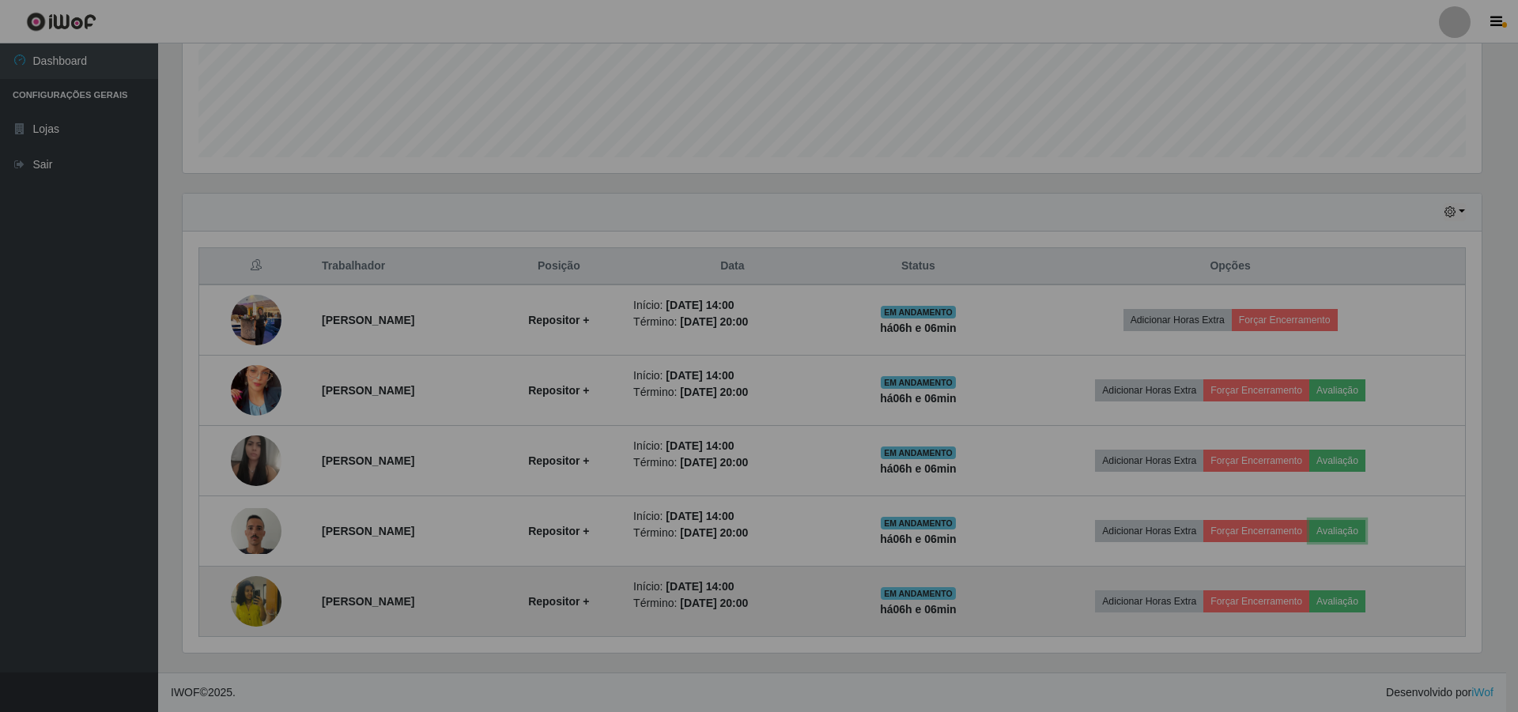
scroll to position [328, 1307]
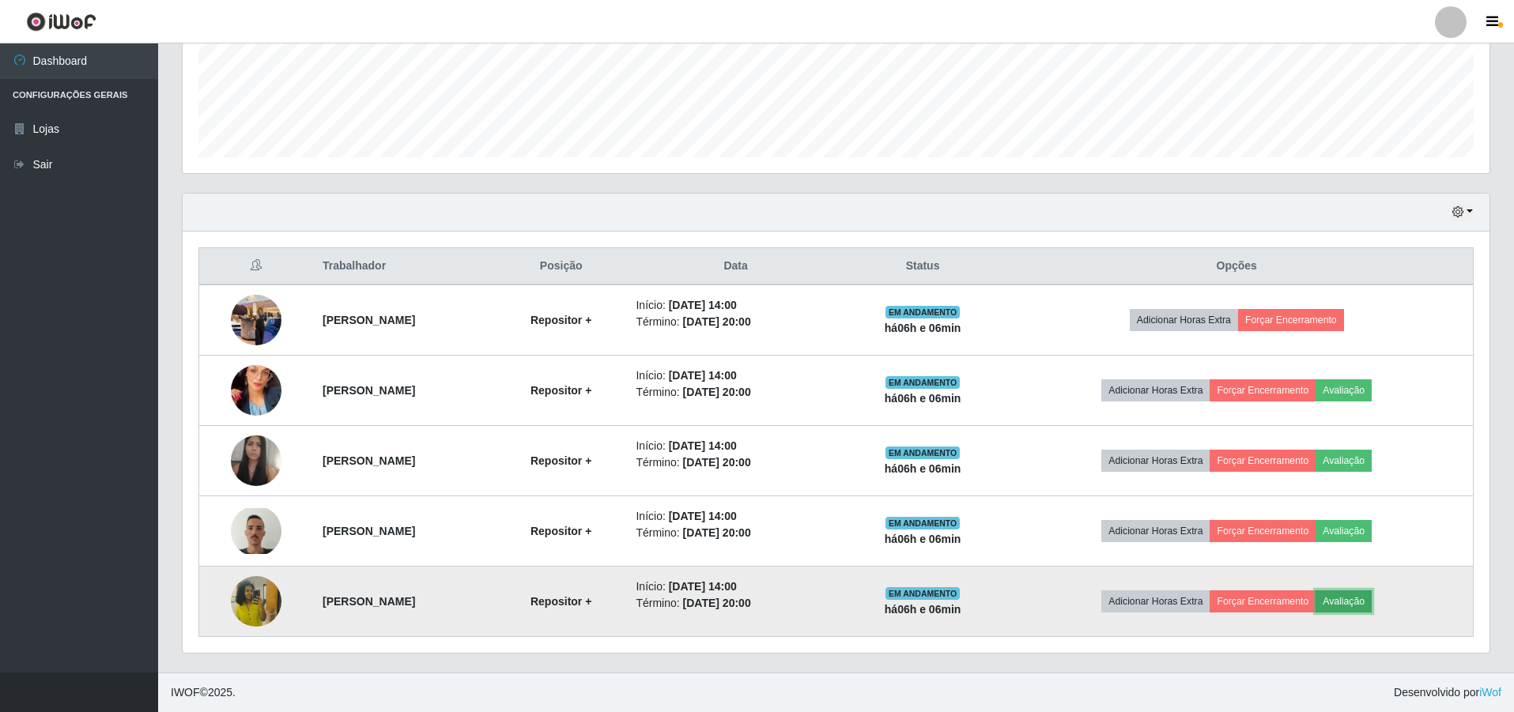
click at [1364, 602] on button "Avaliação" at bounding box center [1343, 601] width 56 height 22
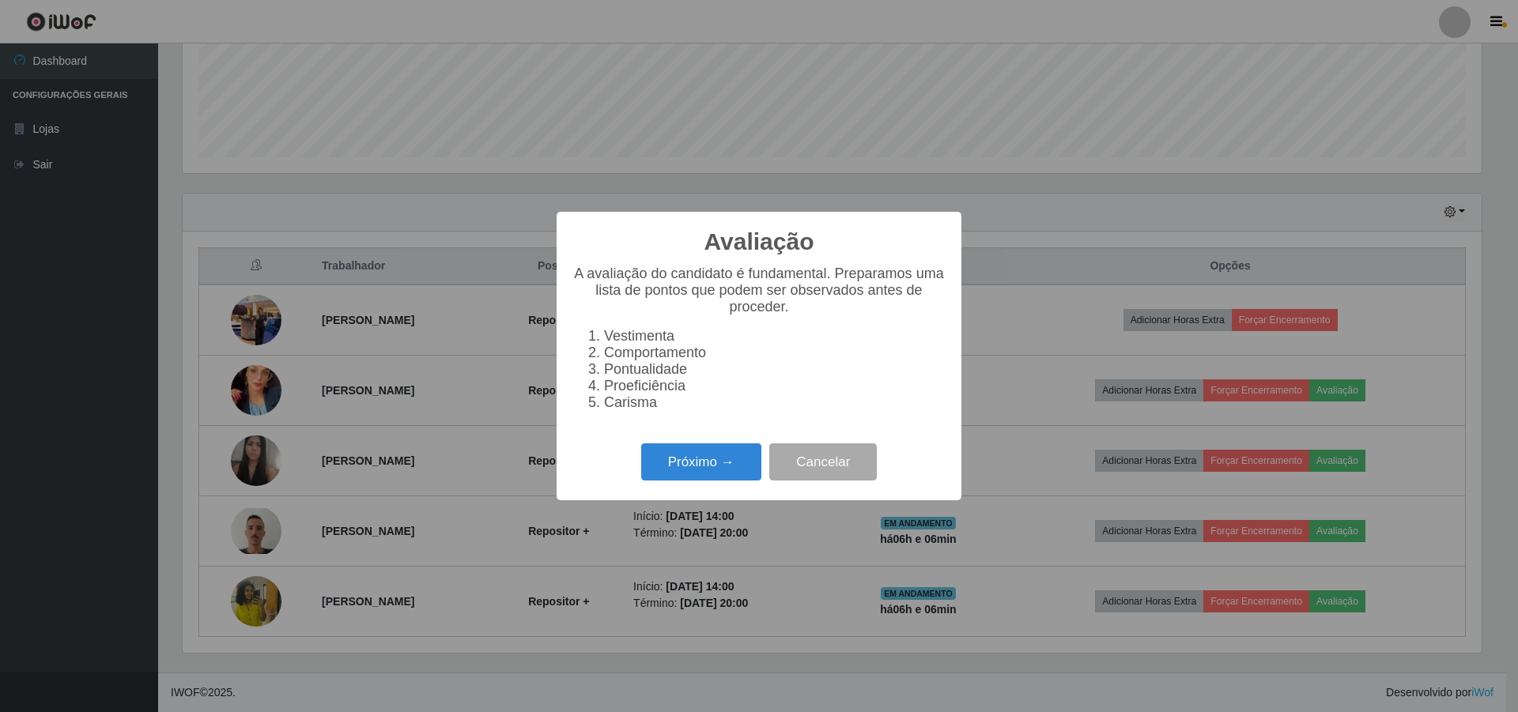
scroll to position [328, 1299]
click at [704, 471] on button "Próximo →" at bounding box center [701, 461] width 120 height 37
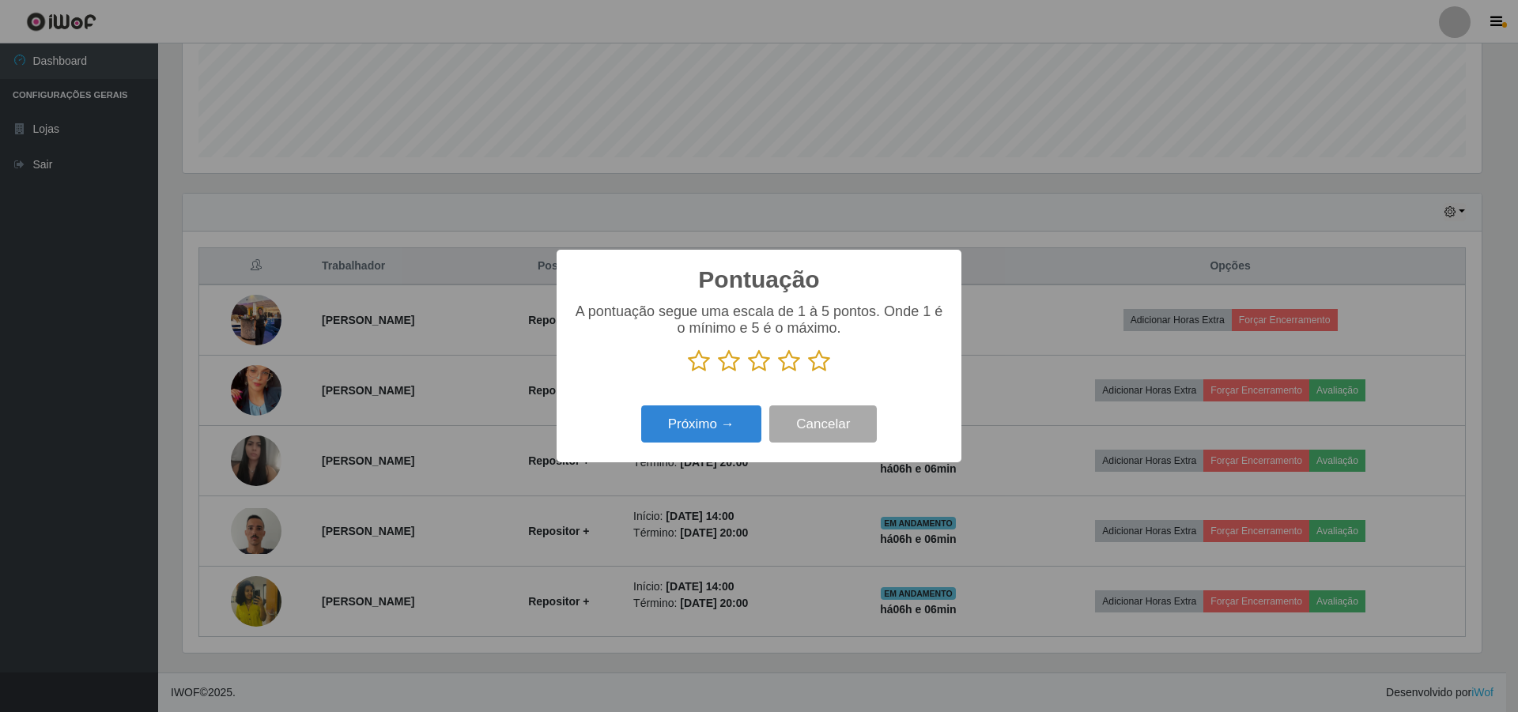
scroll to position [790165, 789194]
click at [782, 367] on icon at bounding box center [789, 361] width 22 height 24
click at [778, 373] on input "radio" at bounding box center [778, 373] width 0 height 0
click at [696, 432] on button "Próximo →" at bounding box center [701, 424] width 120 height 37
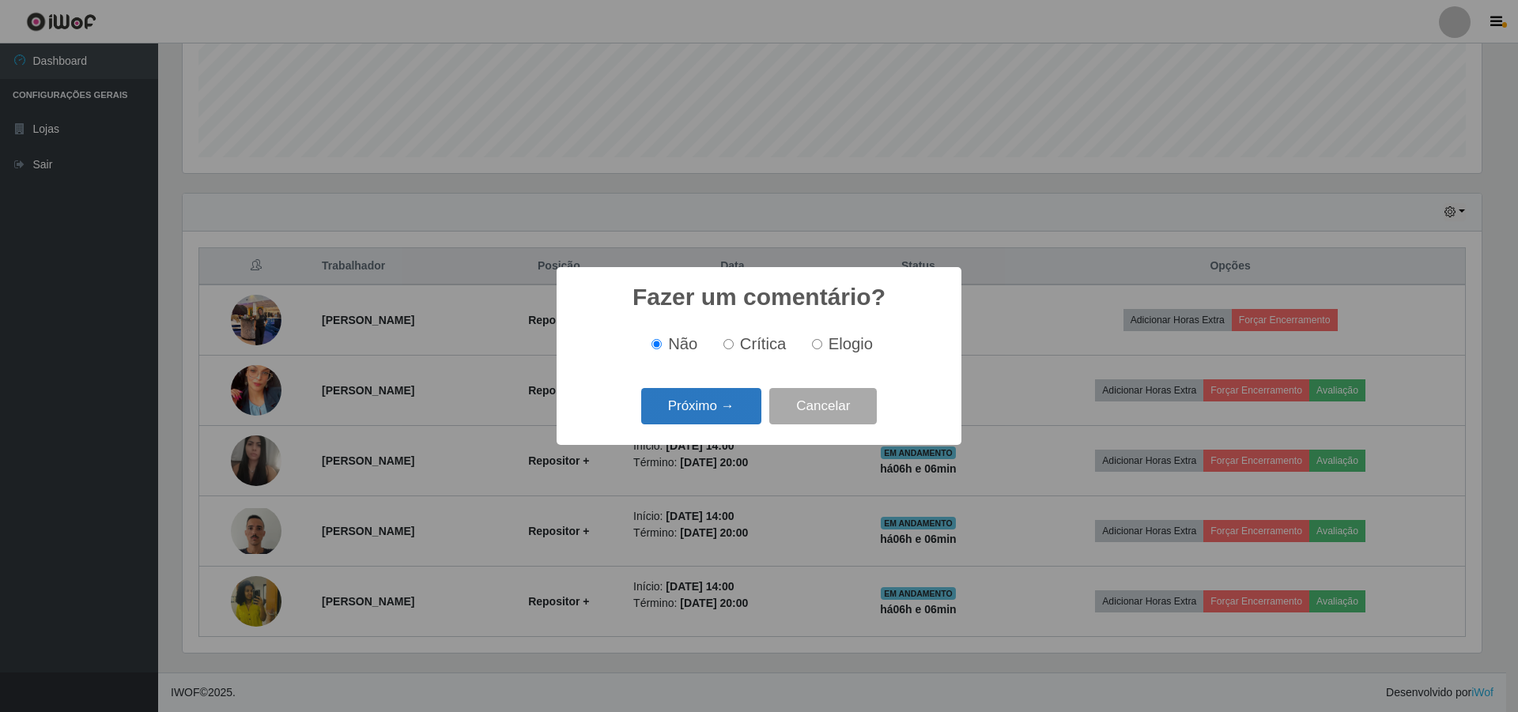
click at [685, 407] on button "Próximo →" at bounding box center [701, 406] width 120 height 37
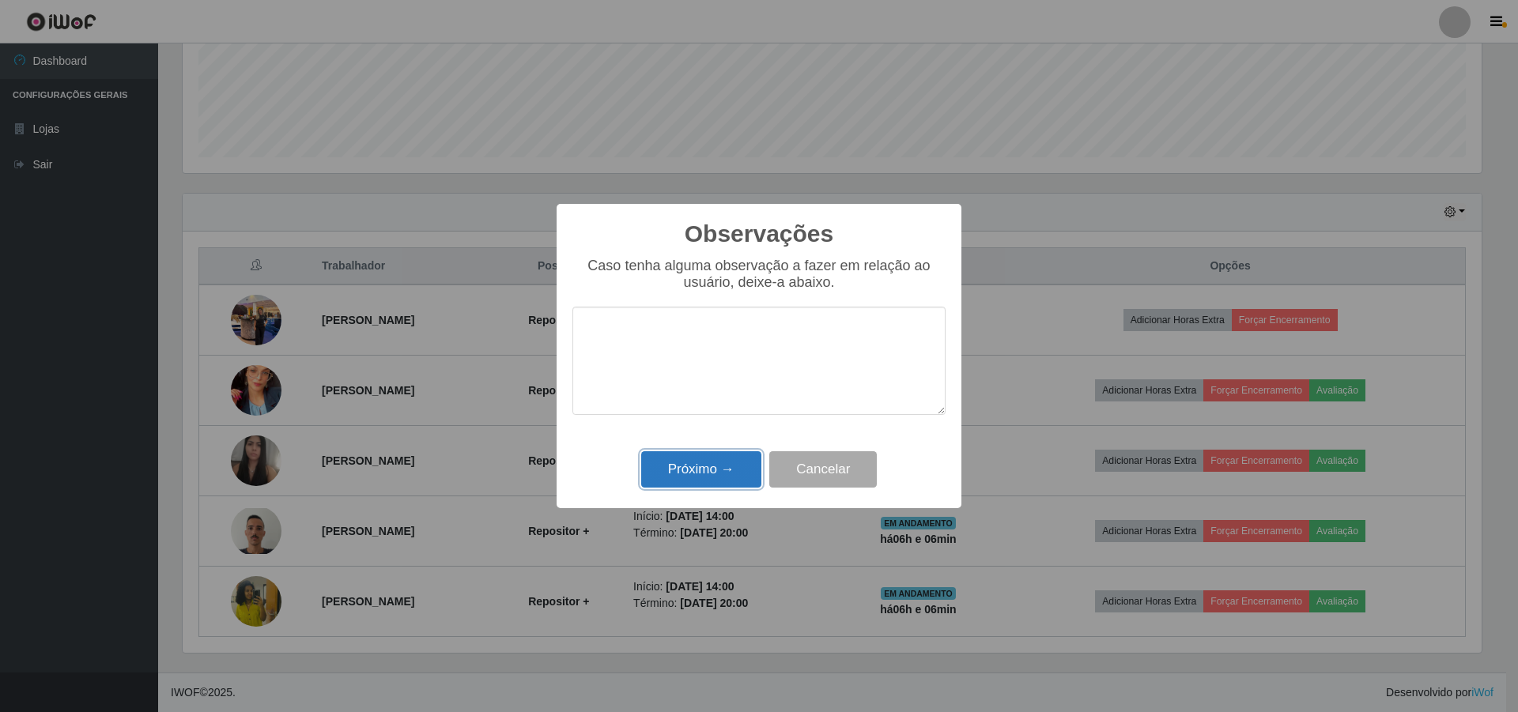
click at [671, 474] on button "Próximo →" at bounding box center [701, 469] width 120 height 37
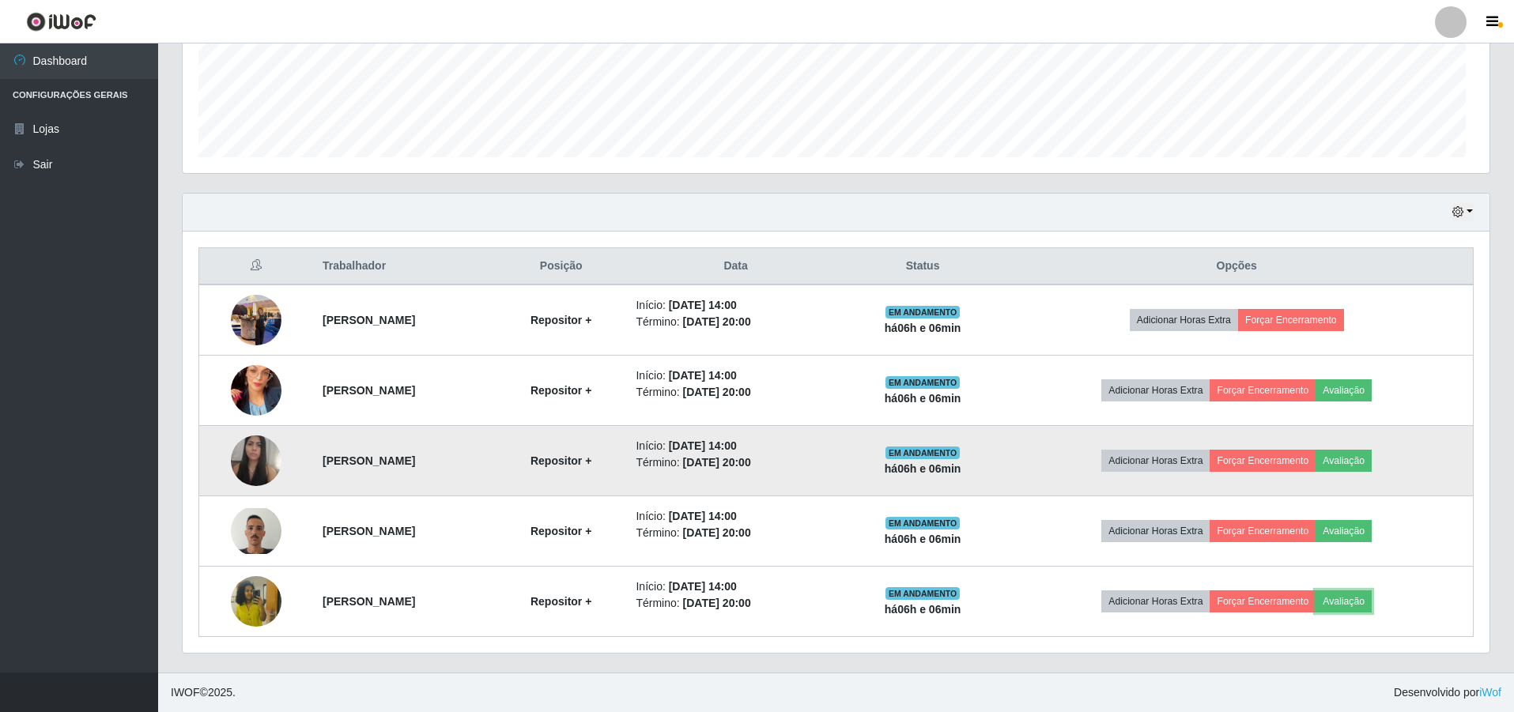
scroll to position [0, 0]
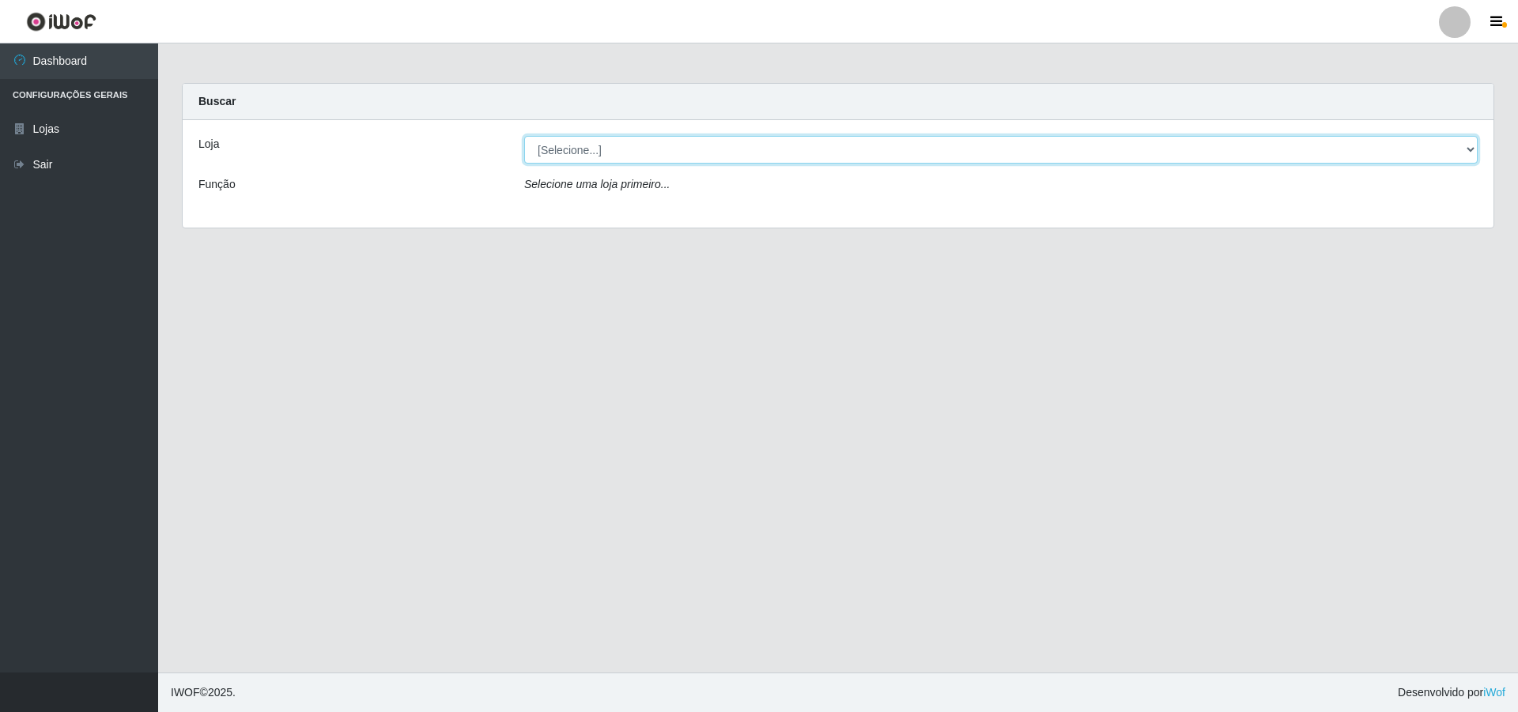
click at [623, 150] on select "[Selecione...] Atacado Vem - [STREET_ADDRESS]" at bounding box center [1000, 150] width 953 height 28
select select "449"
click at [524, 136] on select "[Selecione...] Atacado Vem - [STREET_ADDRESS]" at bounding box center [1000, 150] width 953 height 28
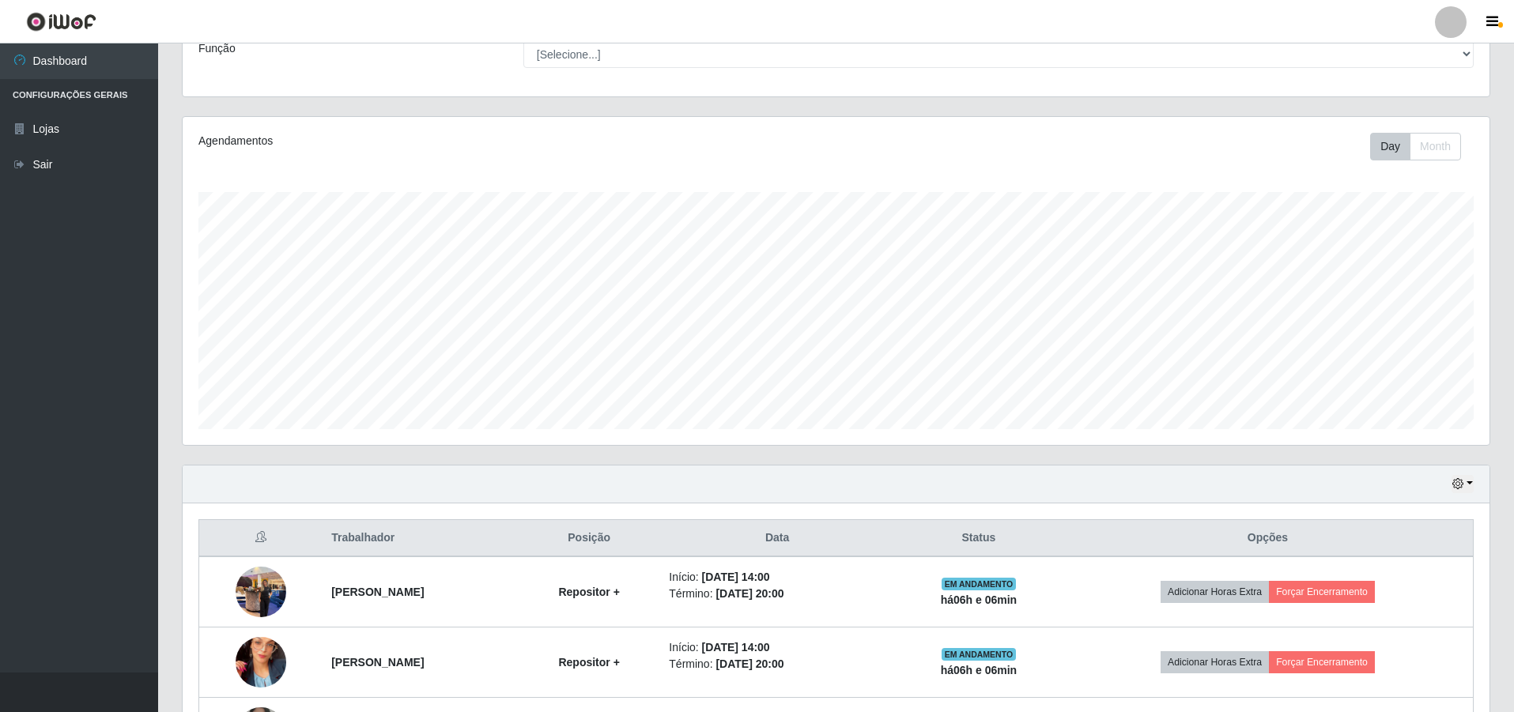
scroll to position [395, 0]
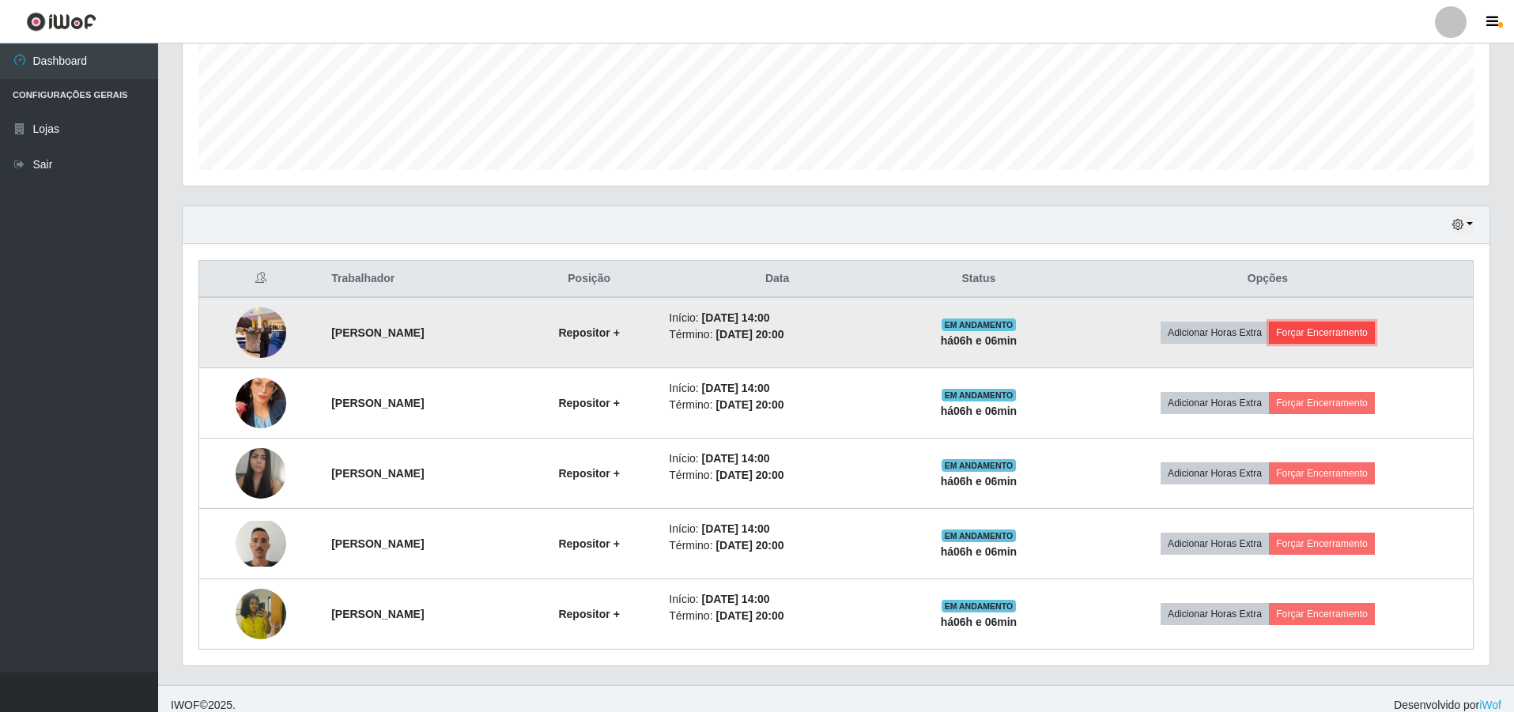
click at [1353, 337] on button "Forçar Encerramento" at bounding box center [1322, 333] width 106 height 22
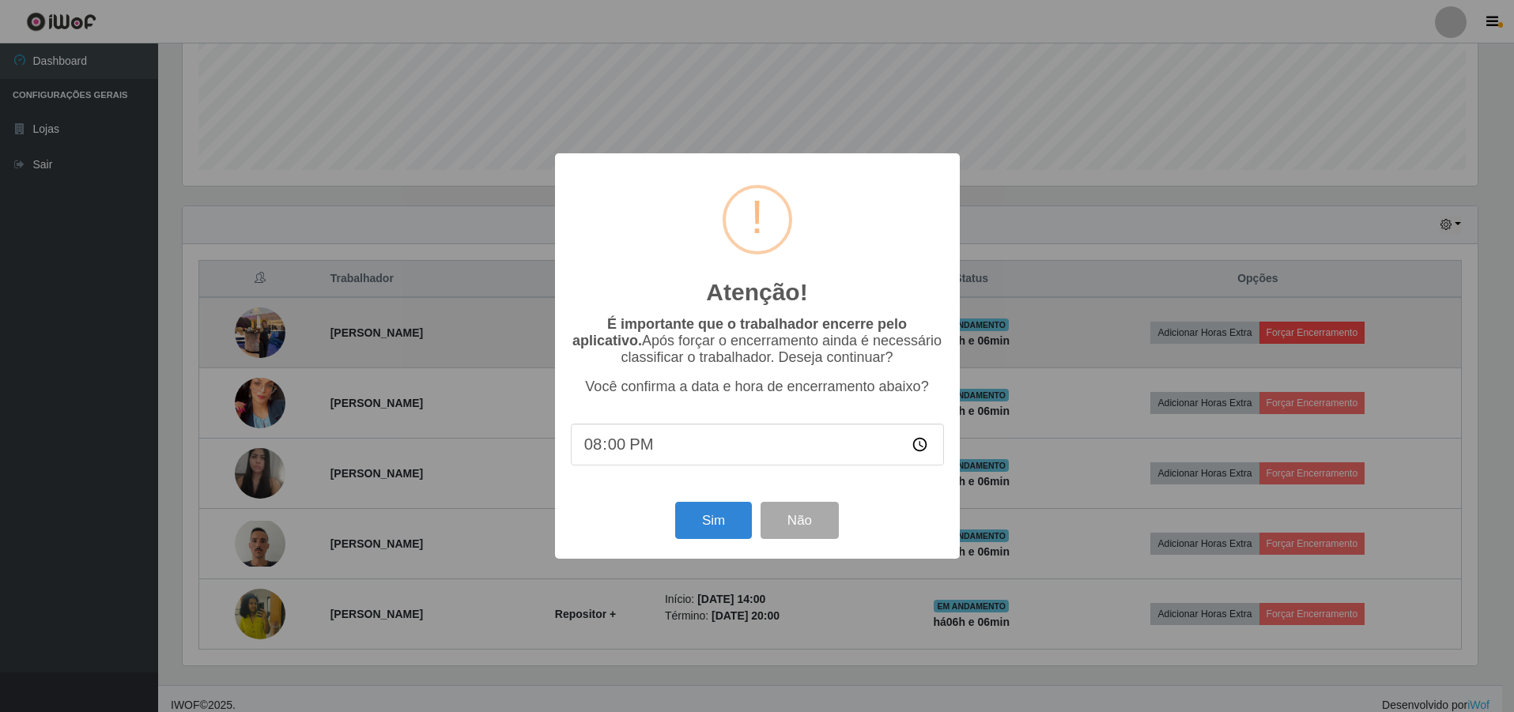
scroll to position [328, 1299]
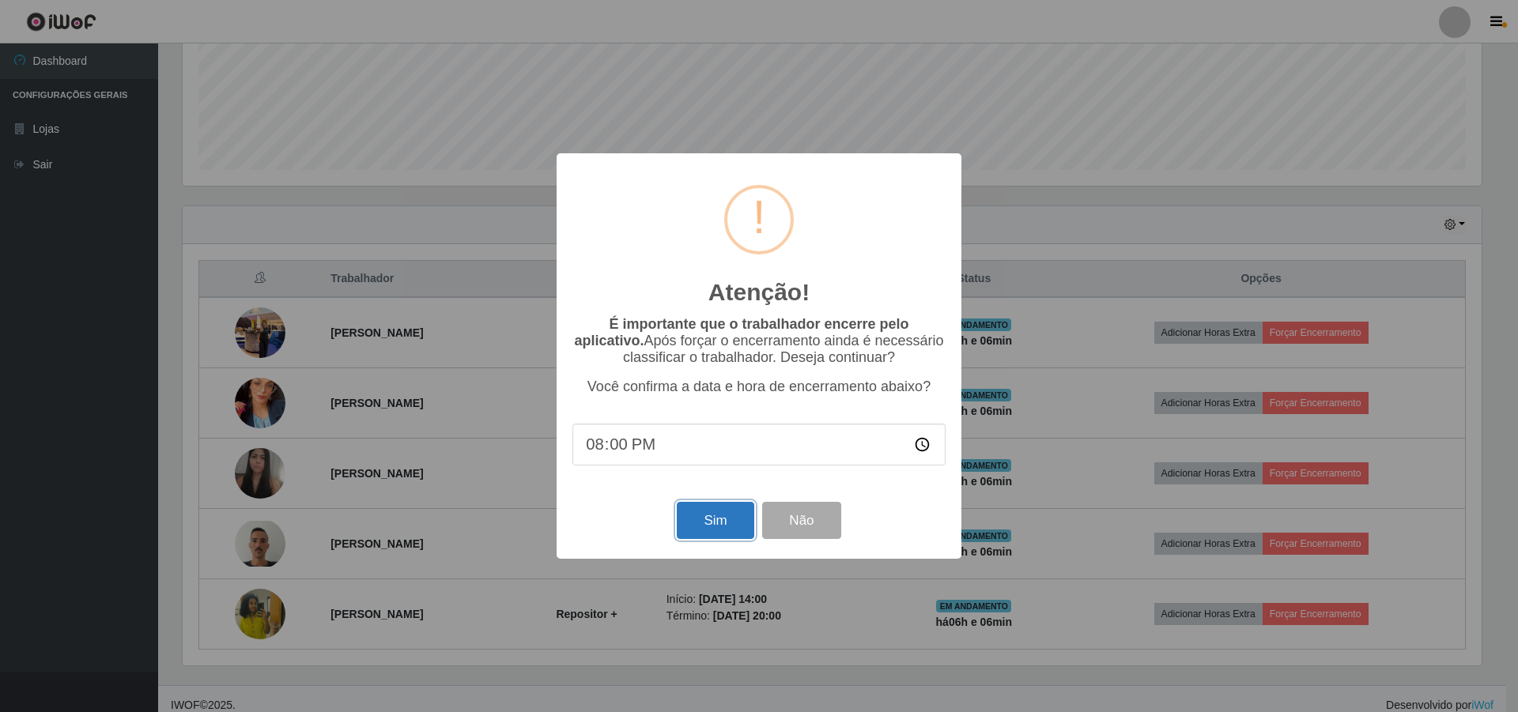
click at [702, 515] on button "Sim" at bounding box center [715, 520] width 77 height 37
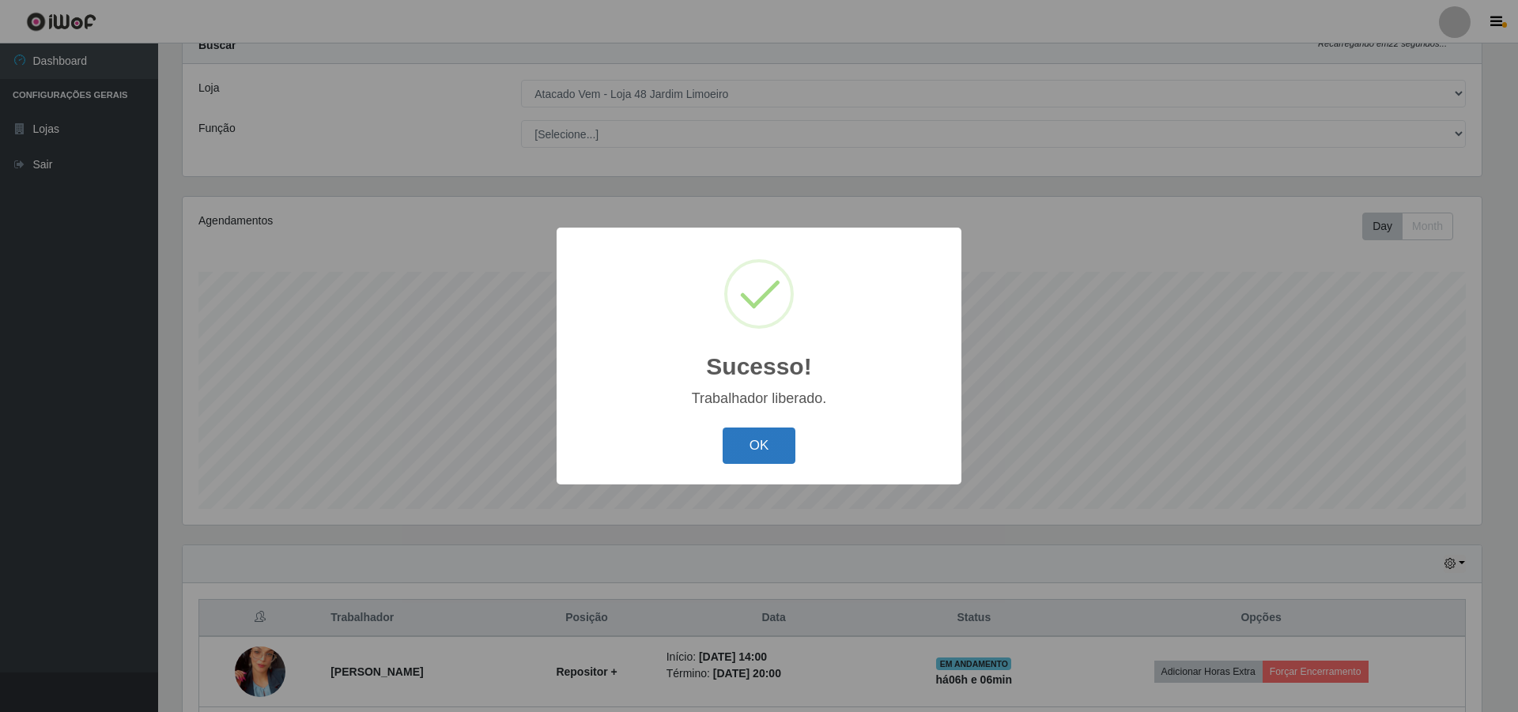
click at [772, 443] on button "OK" at bounding box center [760, 446] width 74 height 37
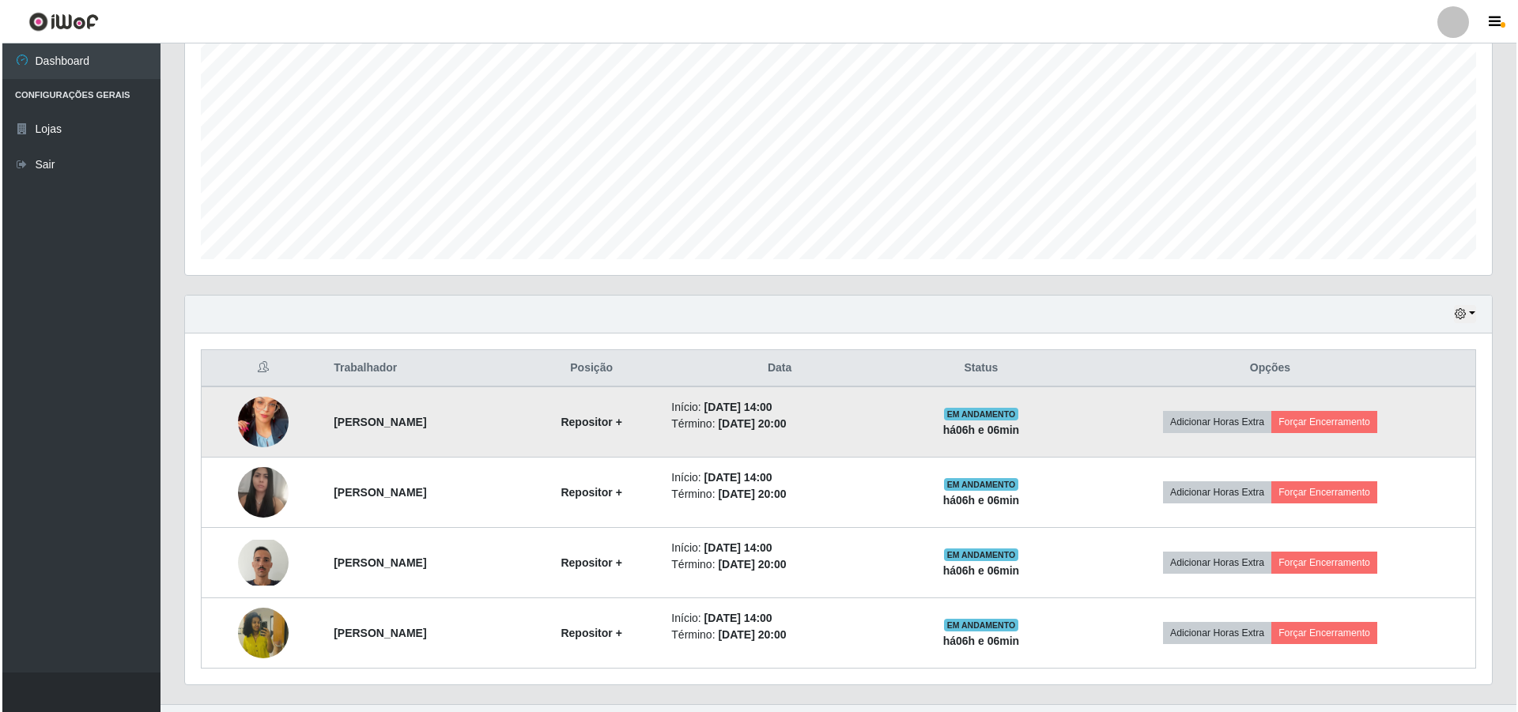
scroll to position [338, 0]
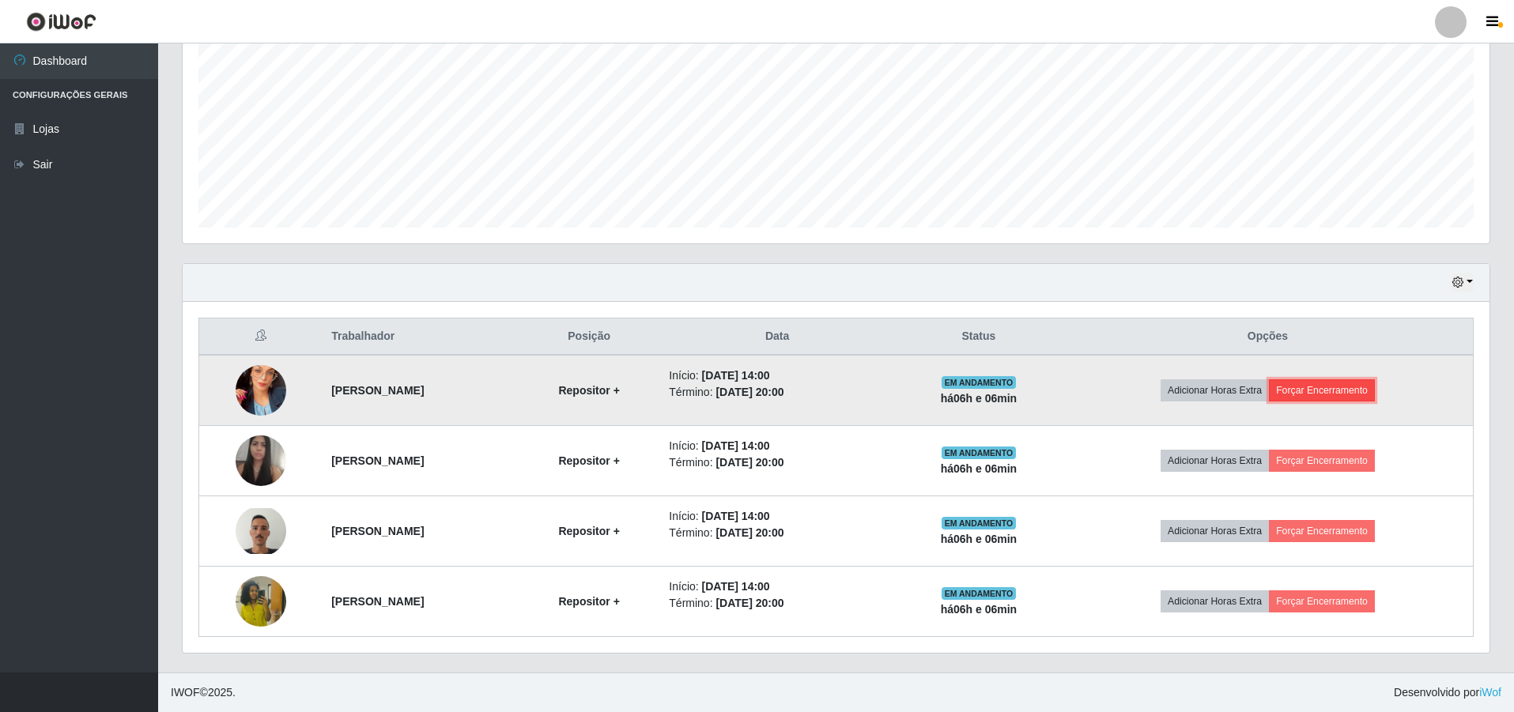
click at [1339, 390] on button "Forçar Encerramento" at bounding box center [1322, 390] width 106 height 22
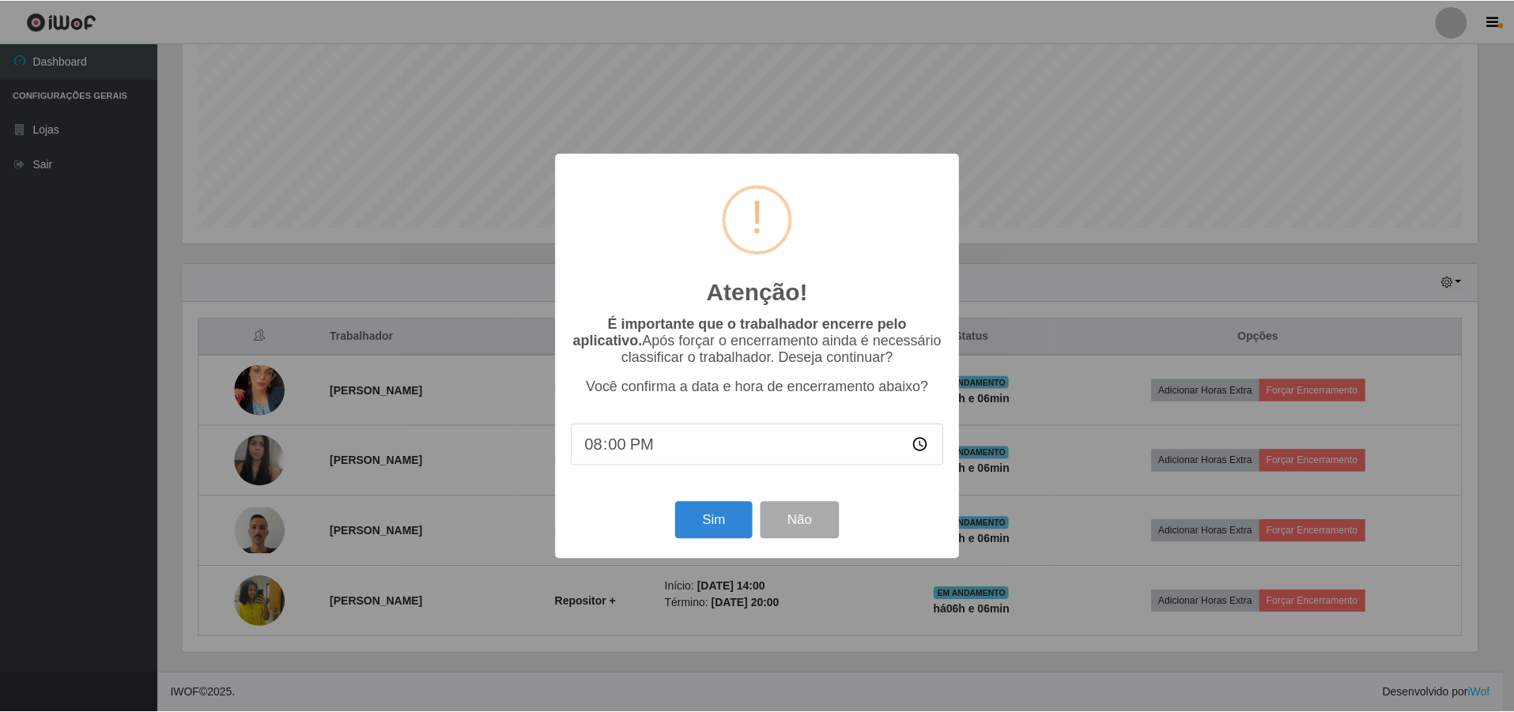
scroll to position [328, 1299]
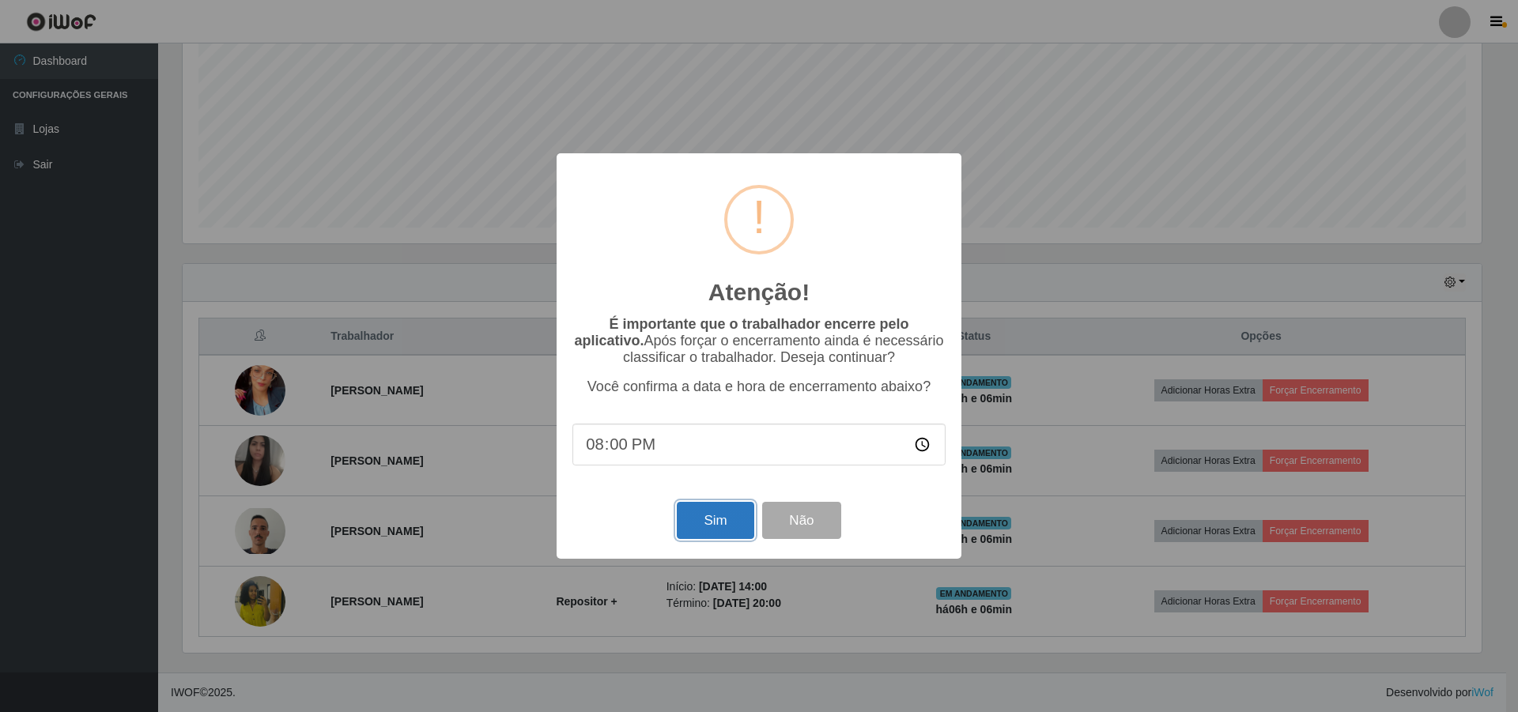
click at [692, 523] on button "Sim" at bounding box center [715, 520] width 77 height 37
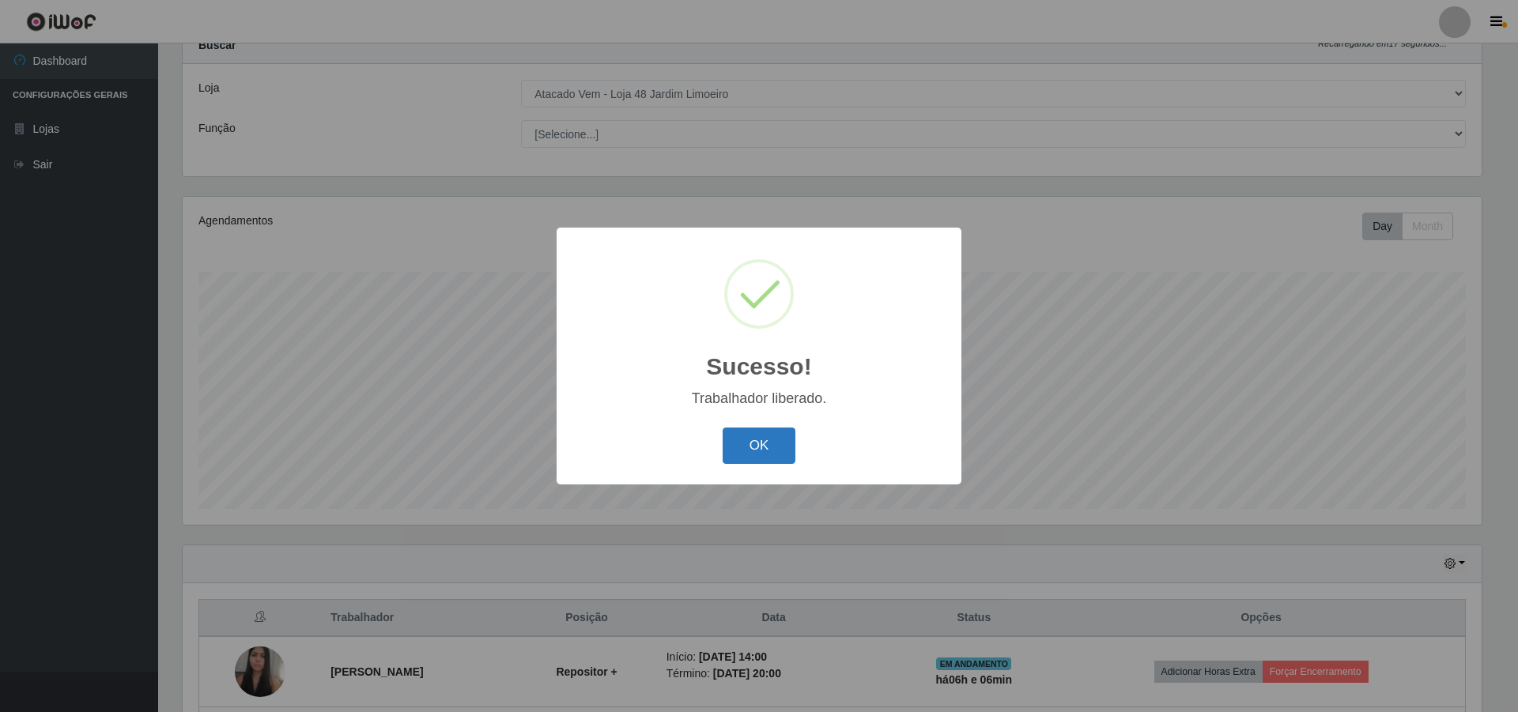
click at [762, 454] on button "OK" at bounding box center [760, 446] width 74 height 37
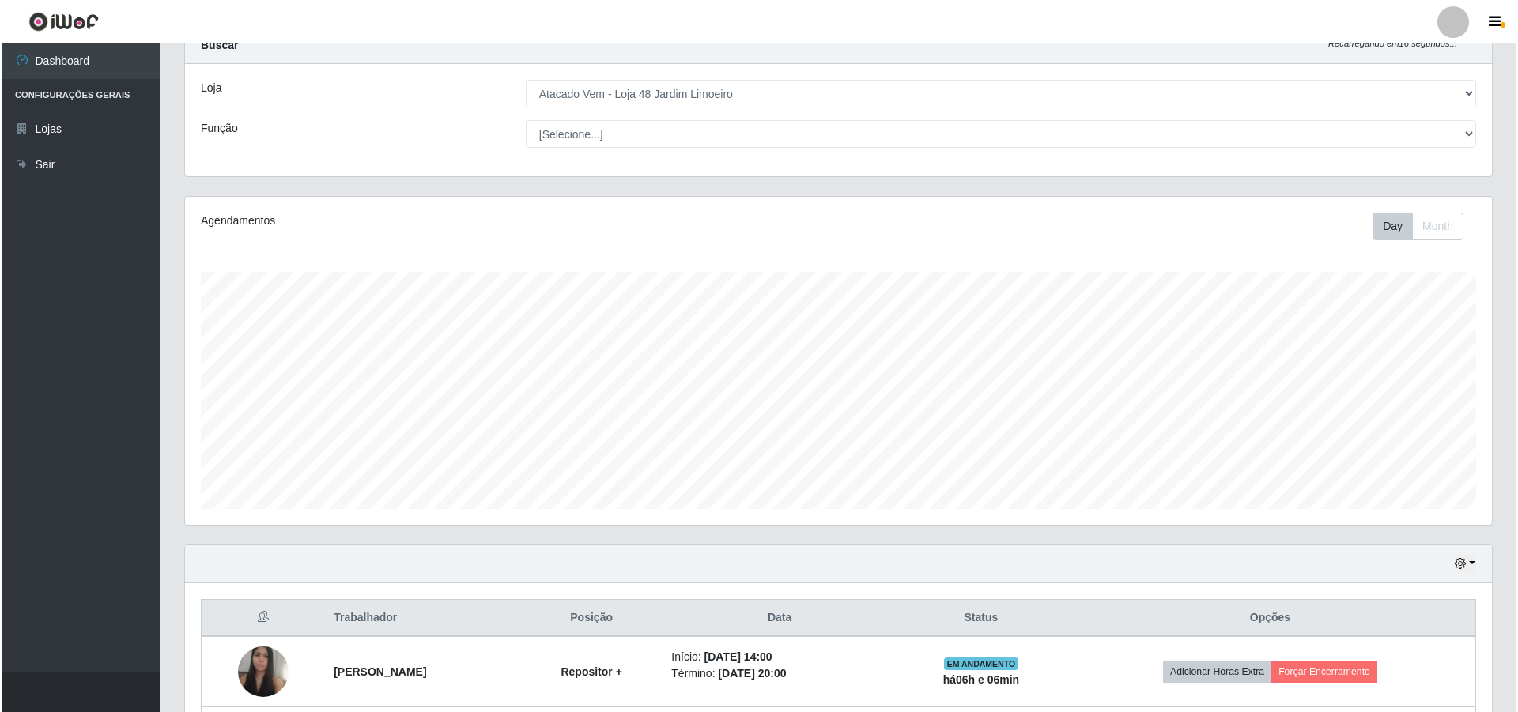
scroll to position [267, 0]
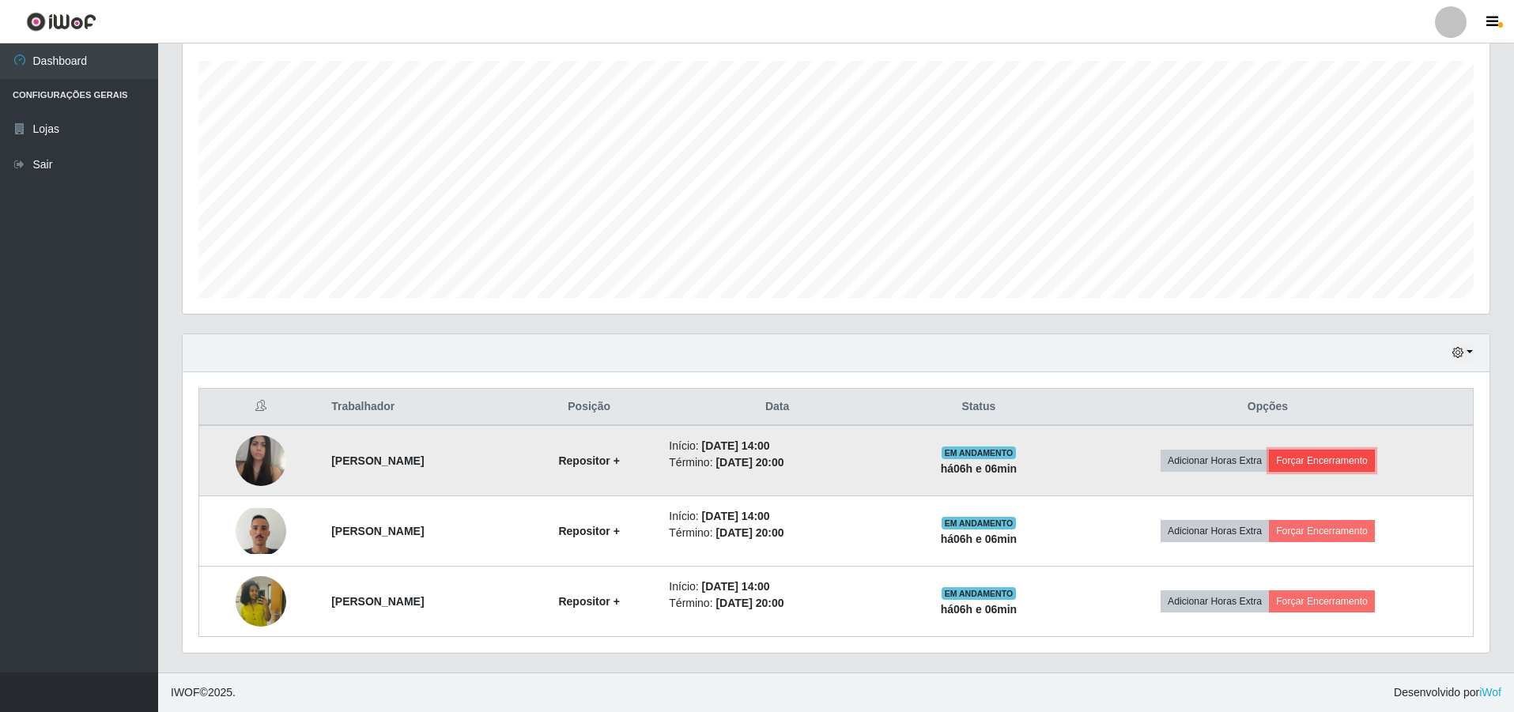
click at [1335, 458] on button "Forçar Encerramento" at bounding box center [1322, 461] width 106 height 22
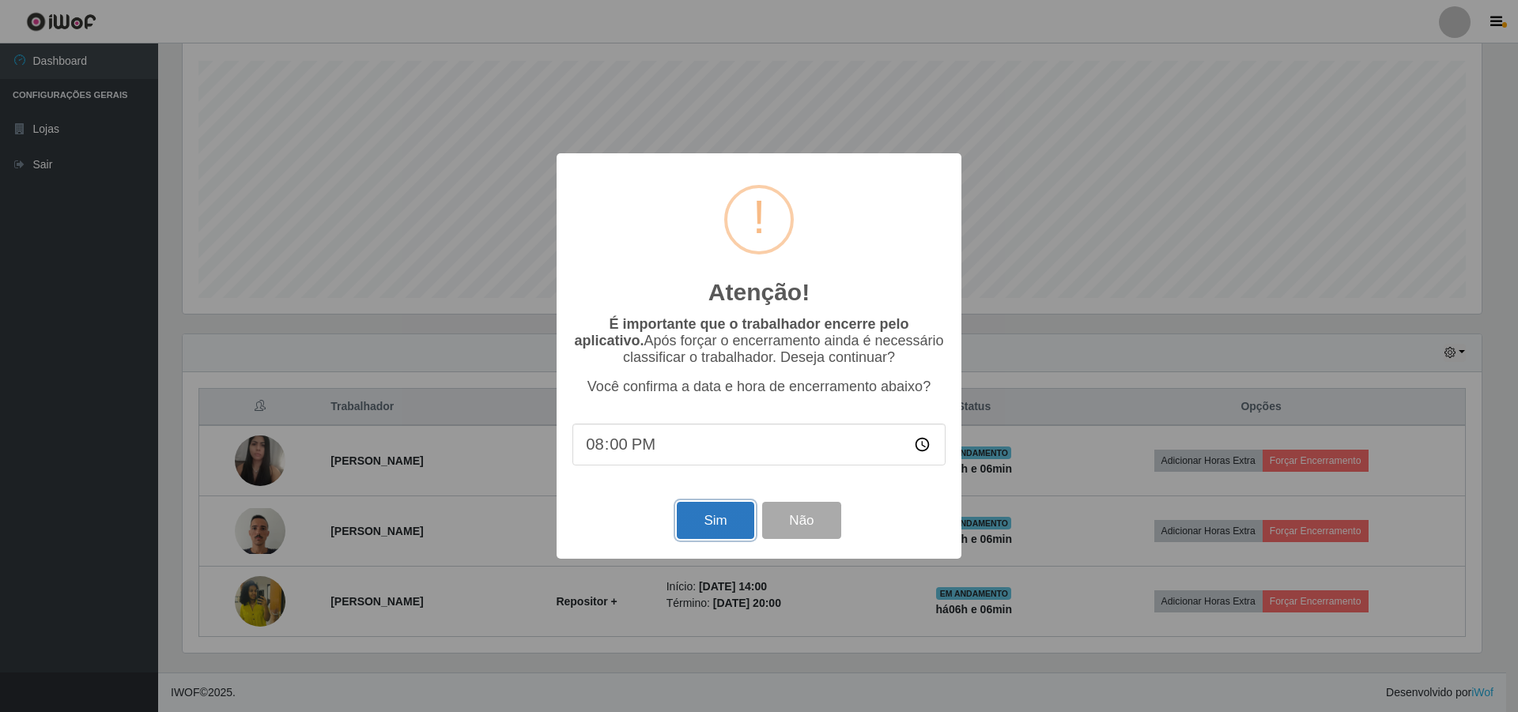
click at [706, 523] on button "Sim" at bounding box center [715, 520] width 77 height 37
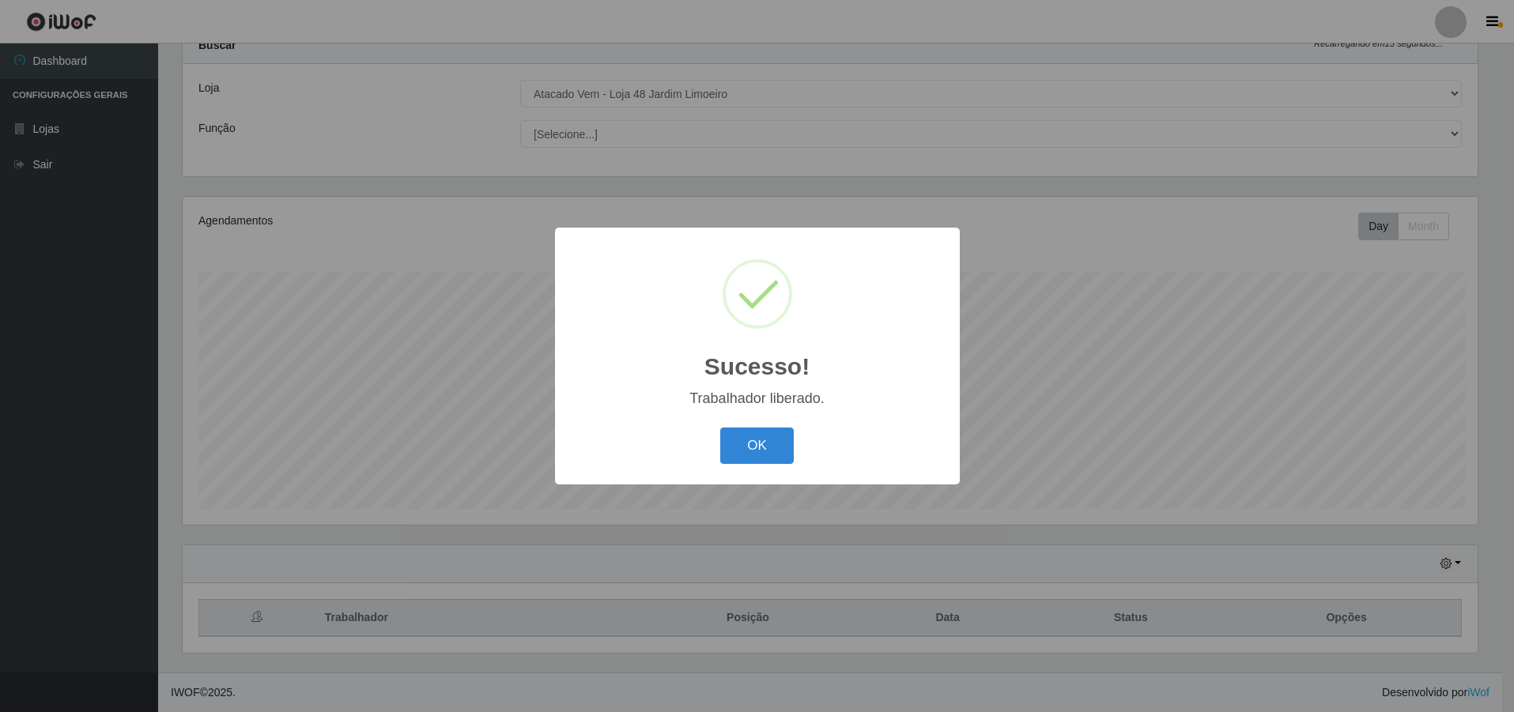
scroll to position [0, 0]
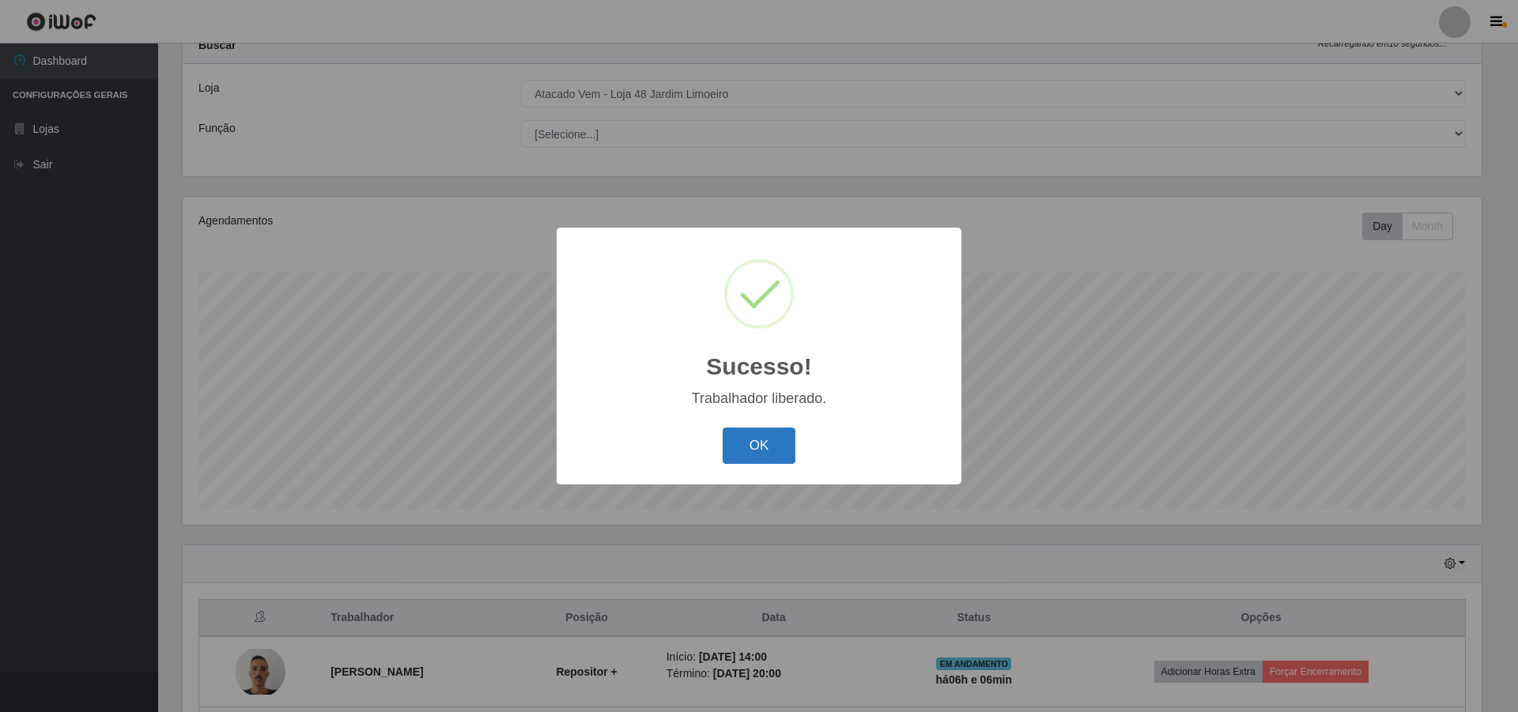
click at [735, 448] on button "OK" at bounding box center [760, 446] width 74 height 37
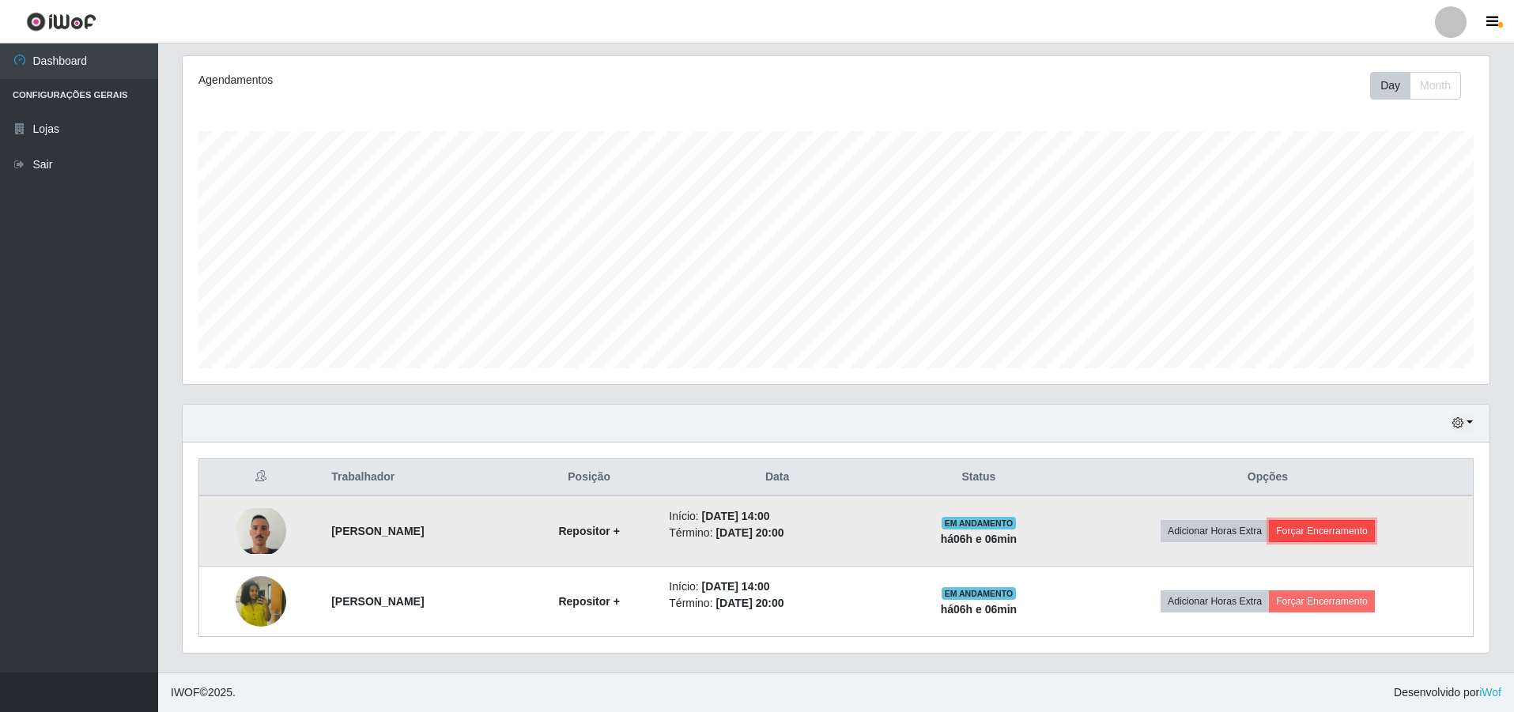
click at [1344, 525] on button "Forçar Encerramento" at bounding box center [1322, 531] width 106 height 22
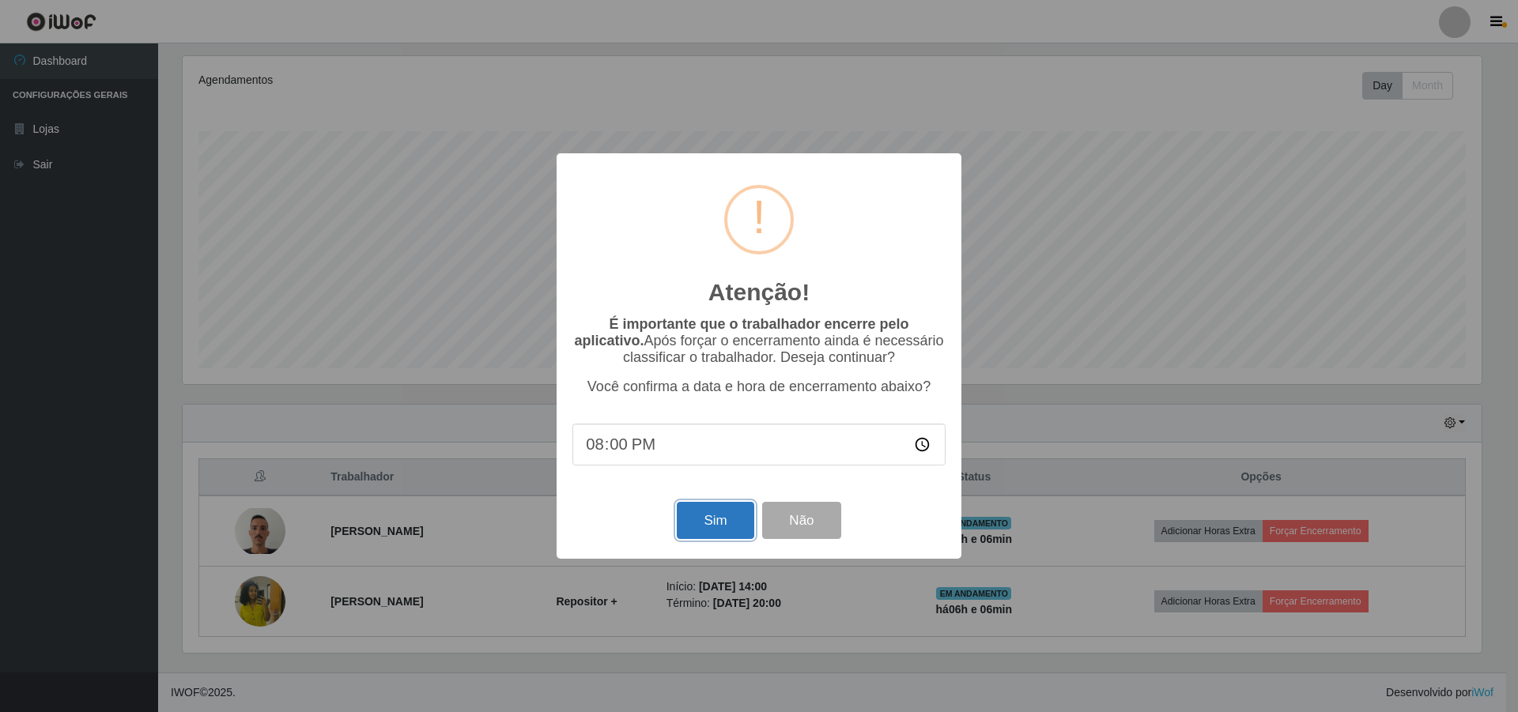
click at [720, 522] on button "Sim" at bounding box center [715, 520] width 77 height 37
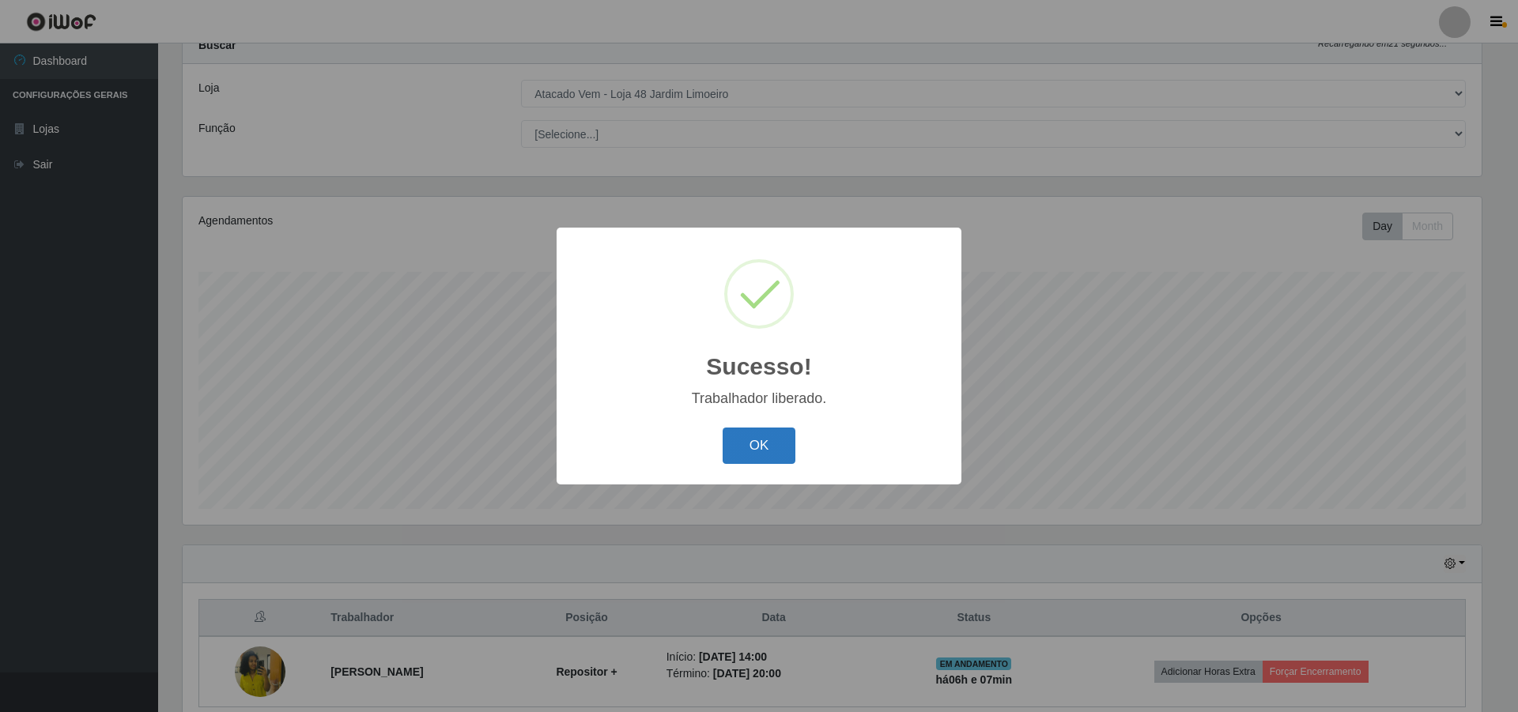
click at [765, 438] on button "OK" at bounding box center [760, 446] width 74 height 37
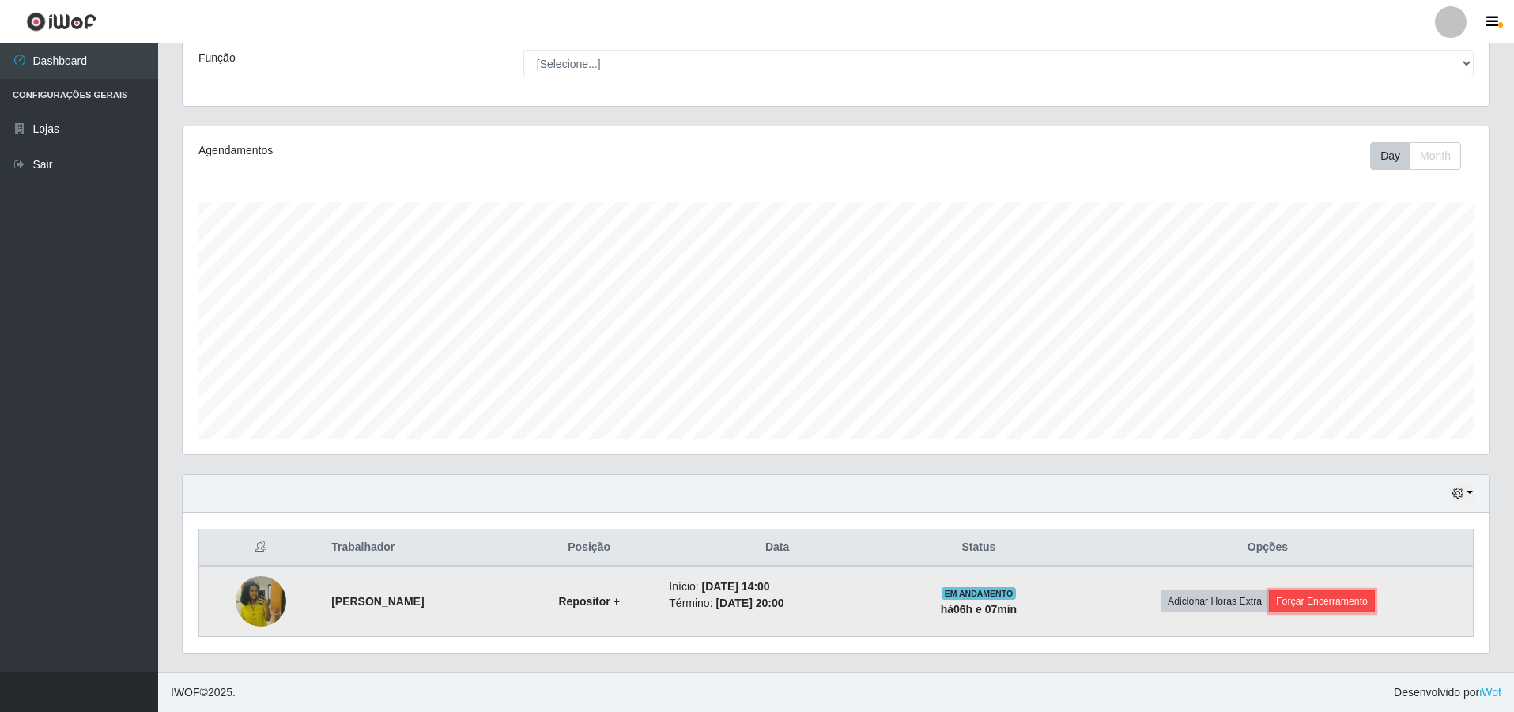
click at [1309, 607] on button "Forçar Encerramento" at bounding box center [1322, 601] width 106 height 22
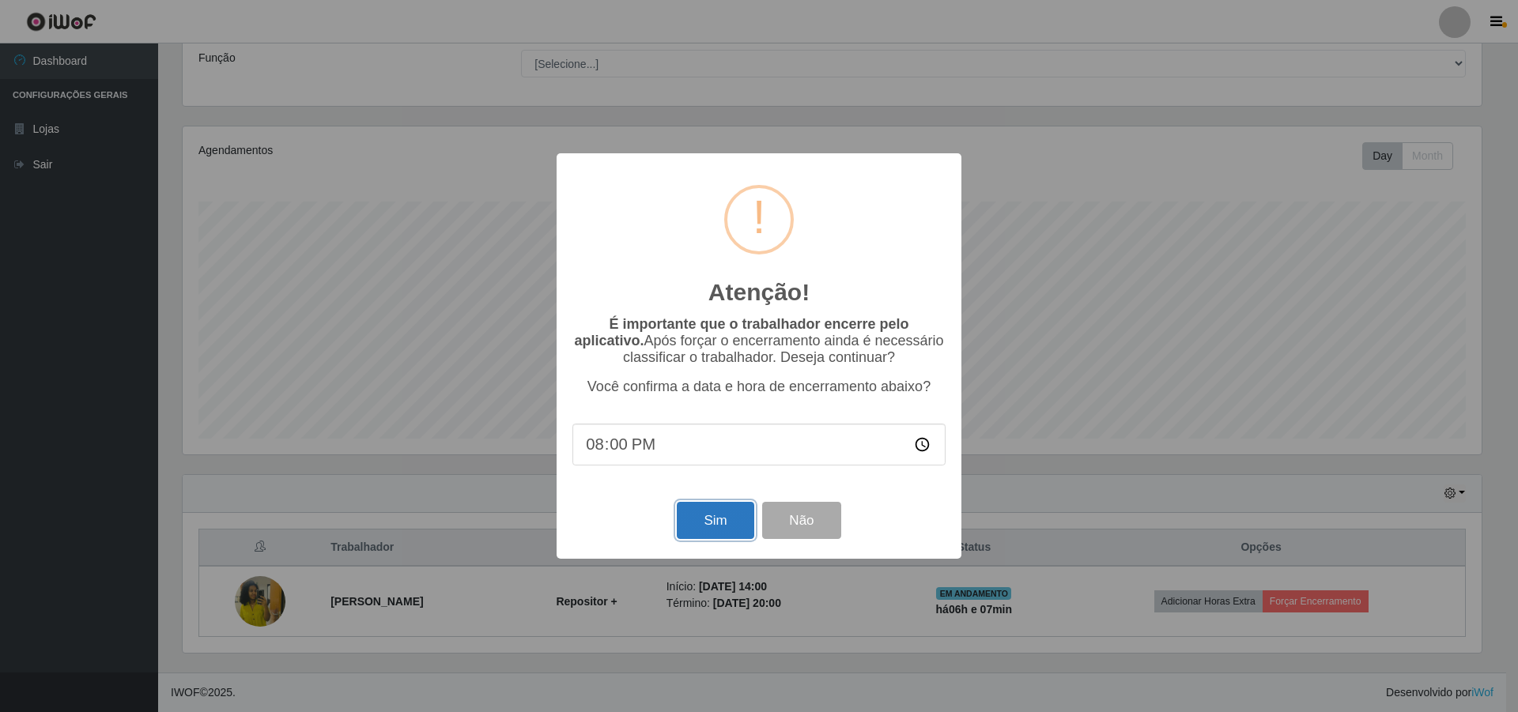
click at [706, 523] on button "Sim" at bounding box center [715, 520] width 77 height 37
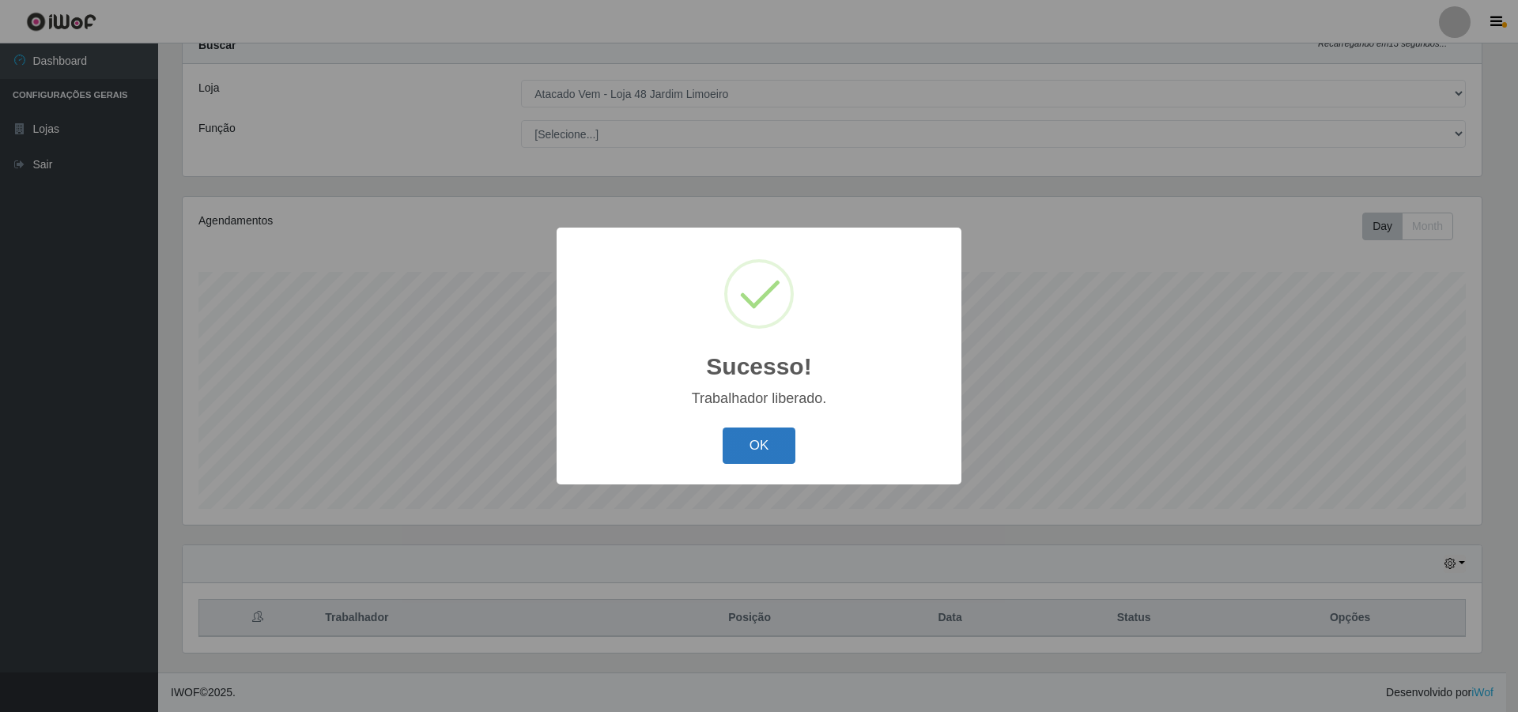
click at [730, 449] on button "OK" at bounding box center [760, 446] width 74 height 37
